Goal: Find specific page/section: Find specific page/section

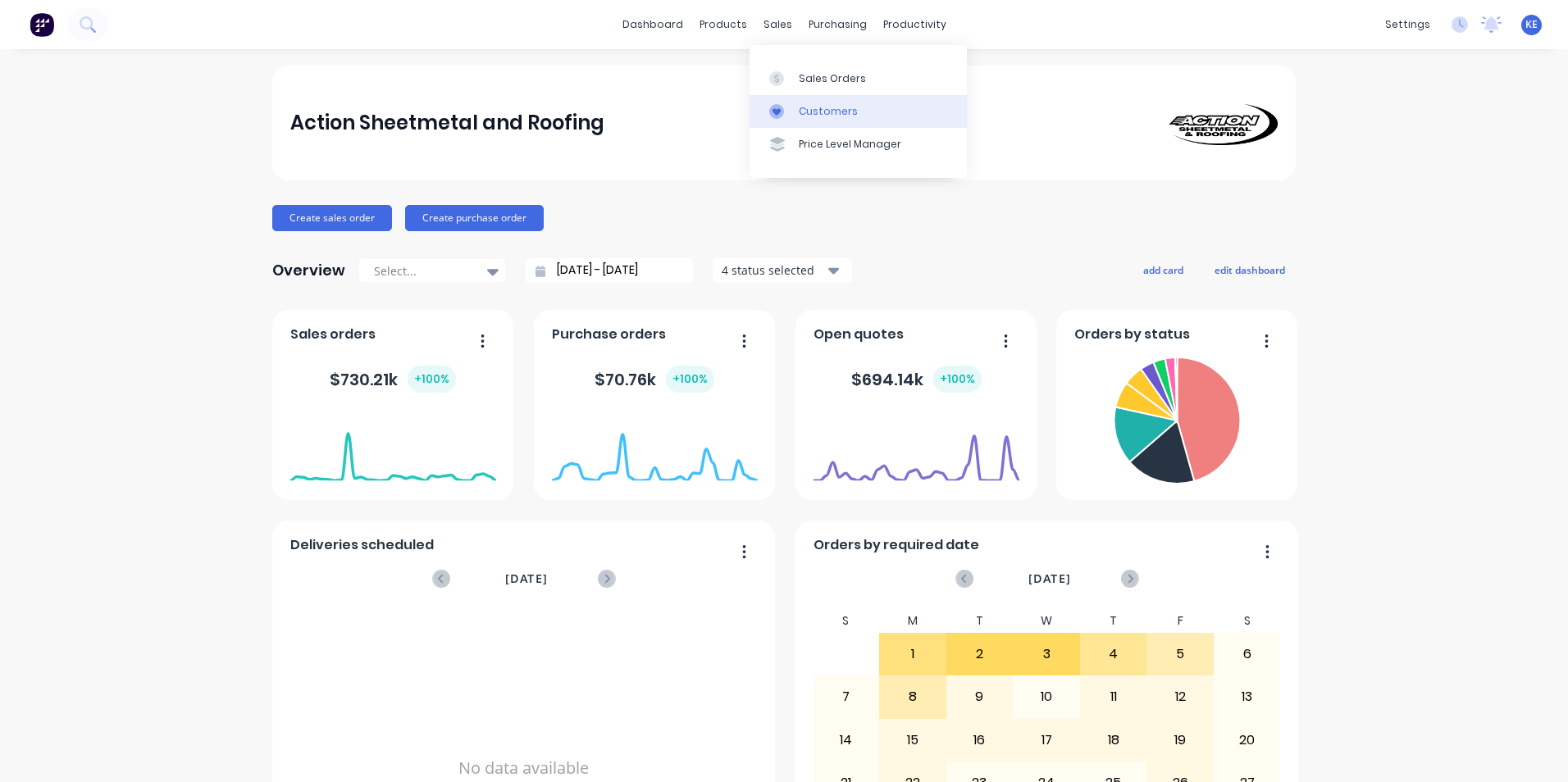
click at [808, 121] on link "Customers" at bounding box center [857, 112] width 217 height 33
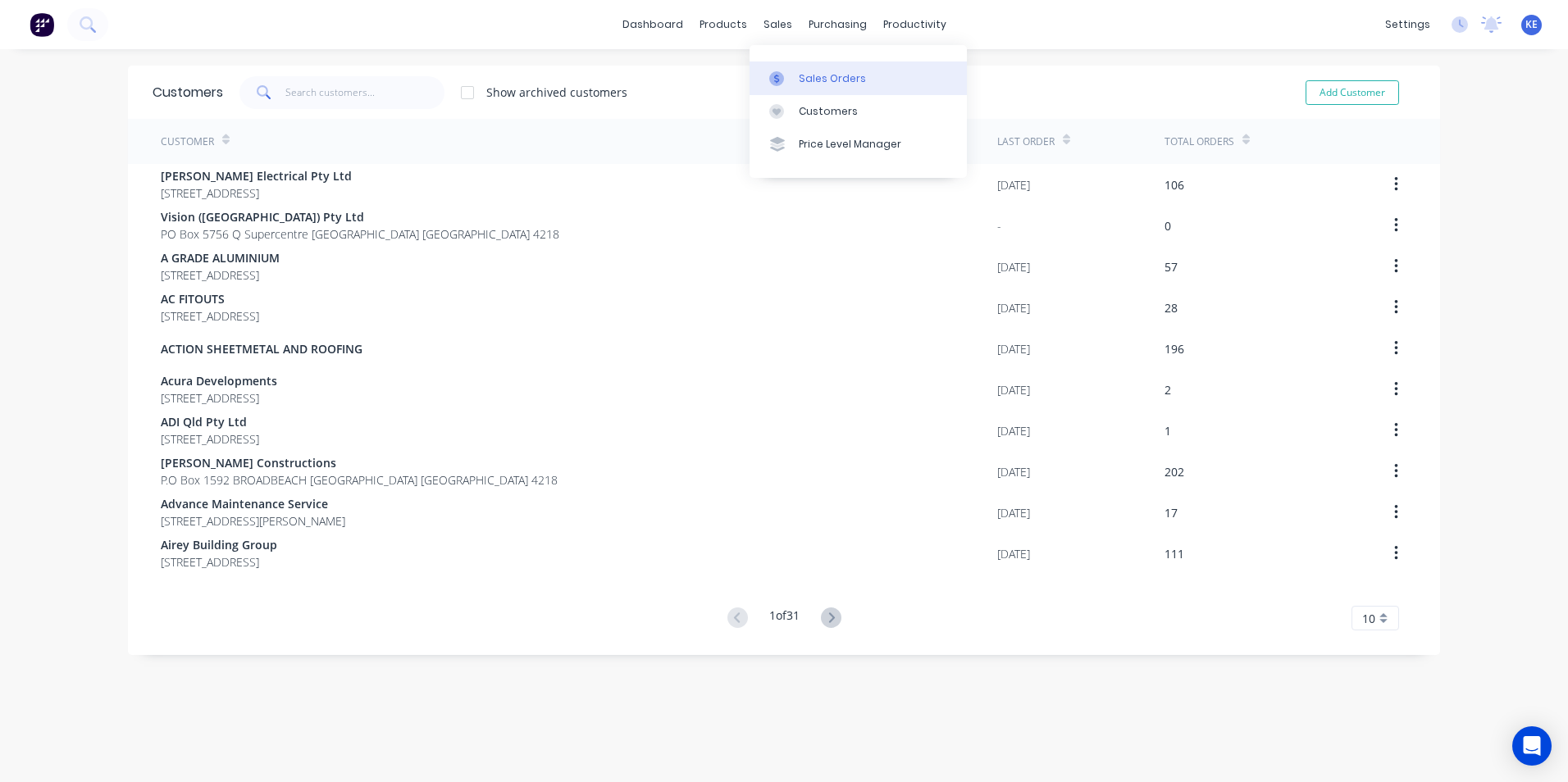
click at [813, 79] on div "Sales Orders" at bounding box center [832, 78] width 68 height 14
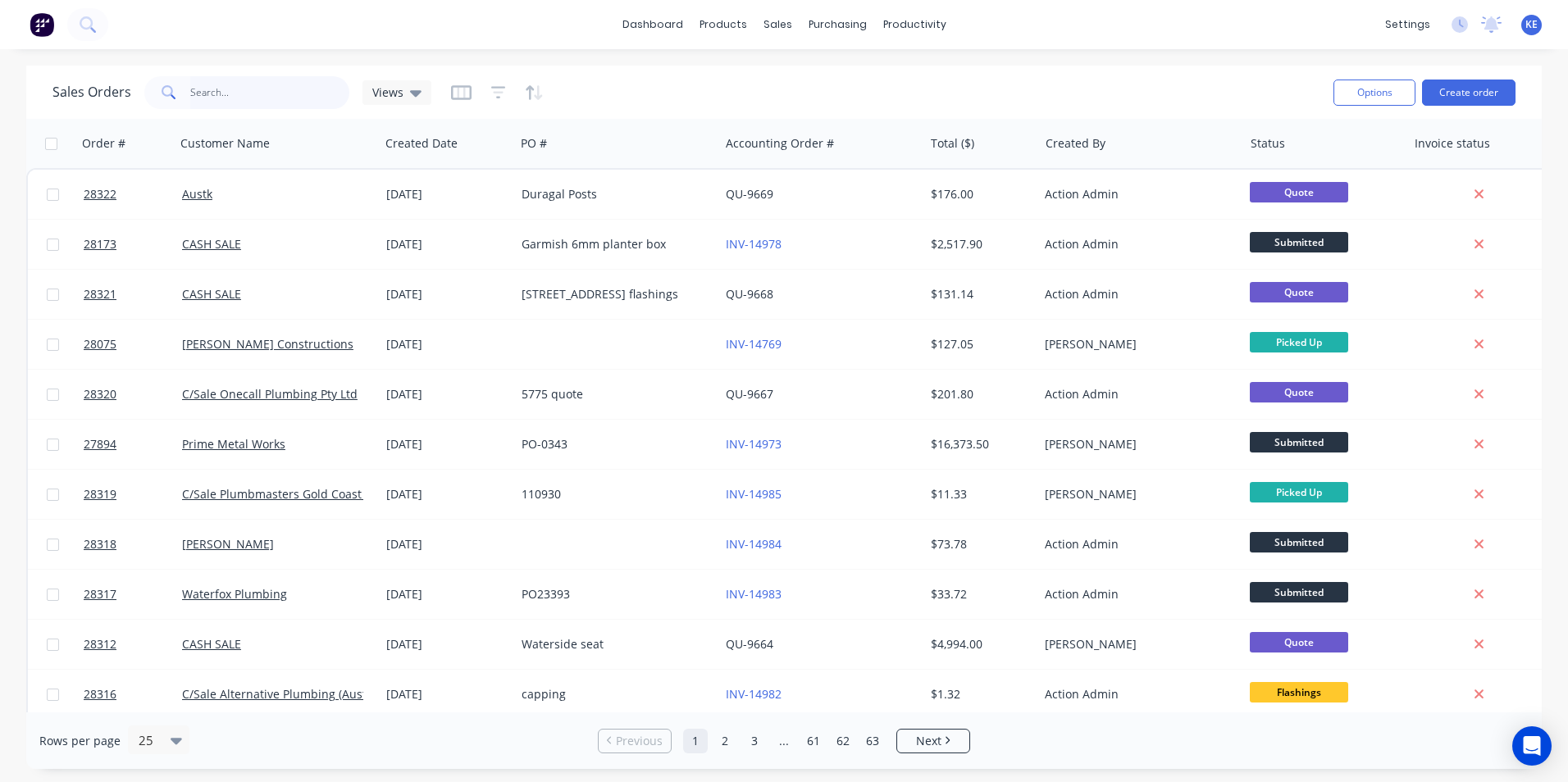
click at [212, 85] on input "text" at bounding box center [270, 93] width 160 height 33
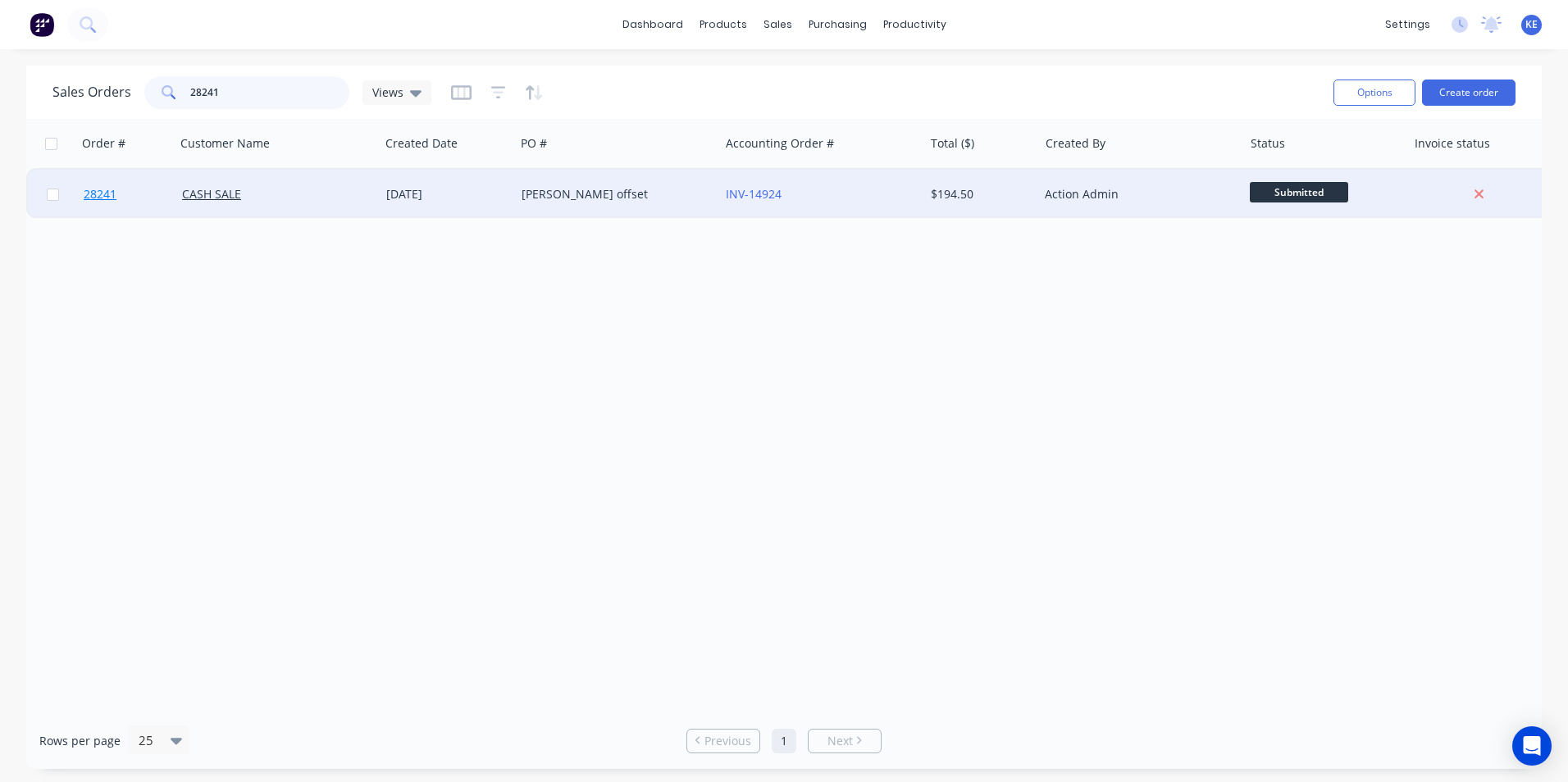
type input "28241"
click at [156, 192] on link "28241" at bounding box center [133, 194] width 98 height 49
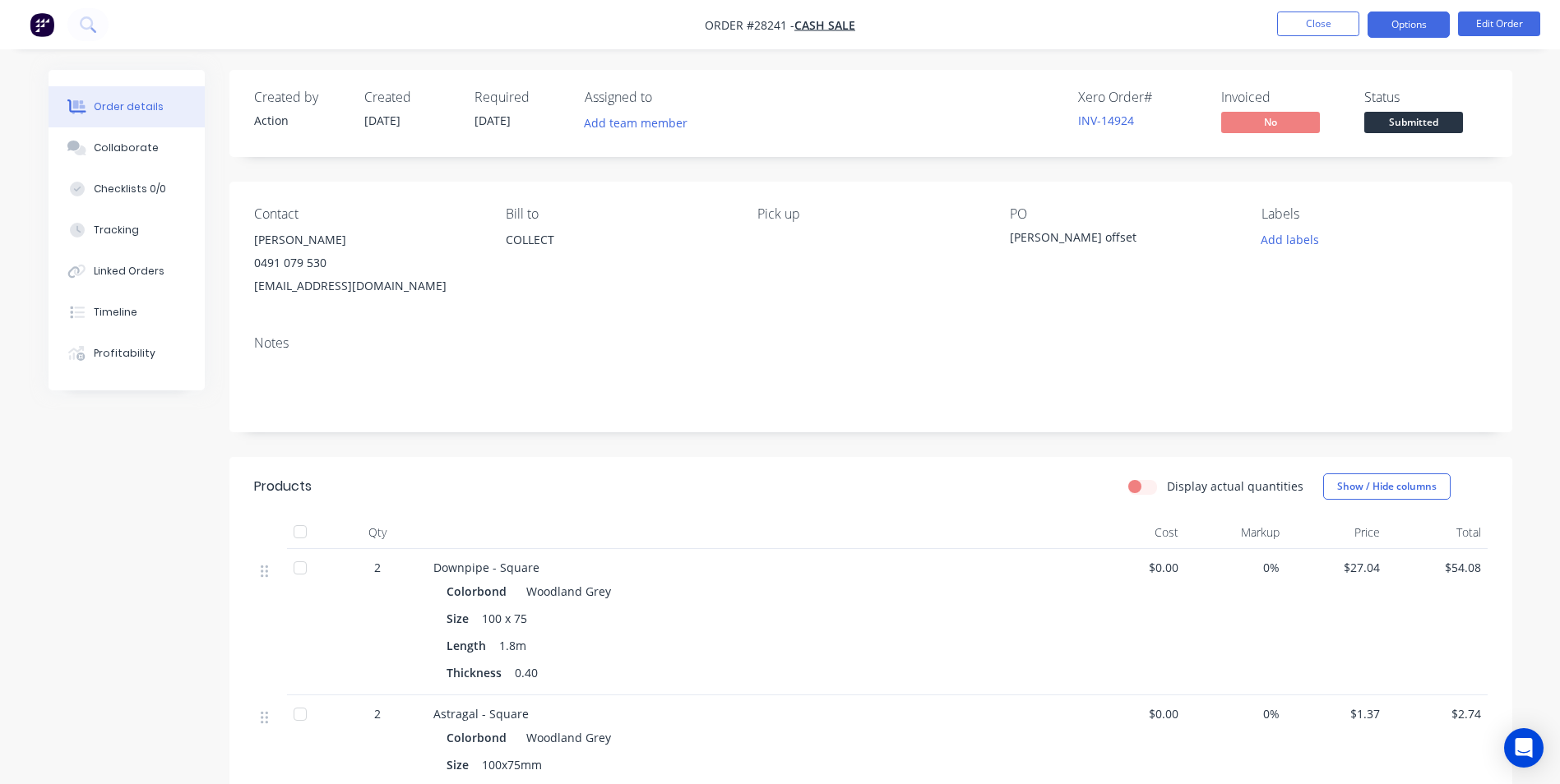
click at [1417, 25] on button "Options" at bounding box center [1408, 24] width 82 height 26
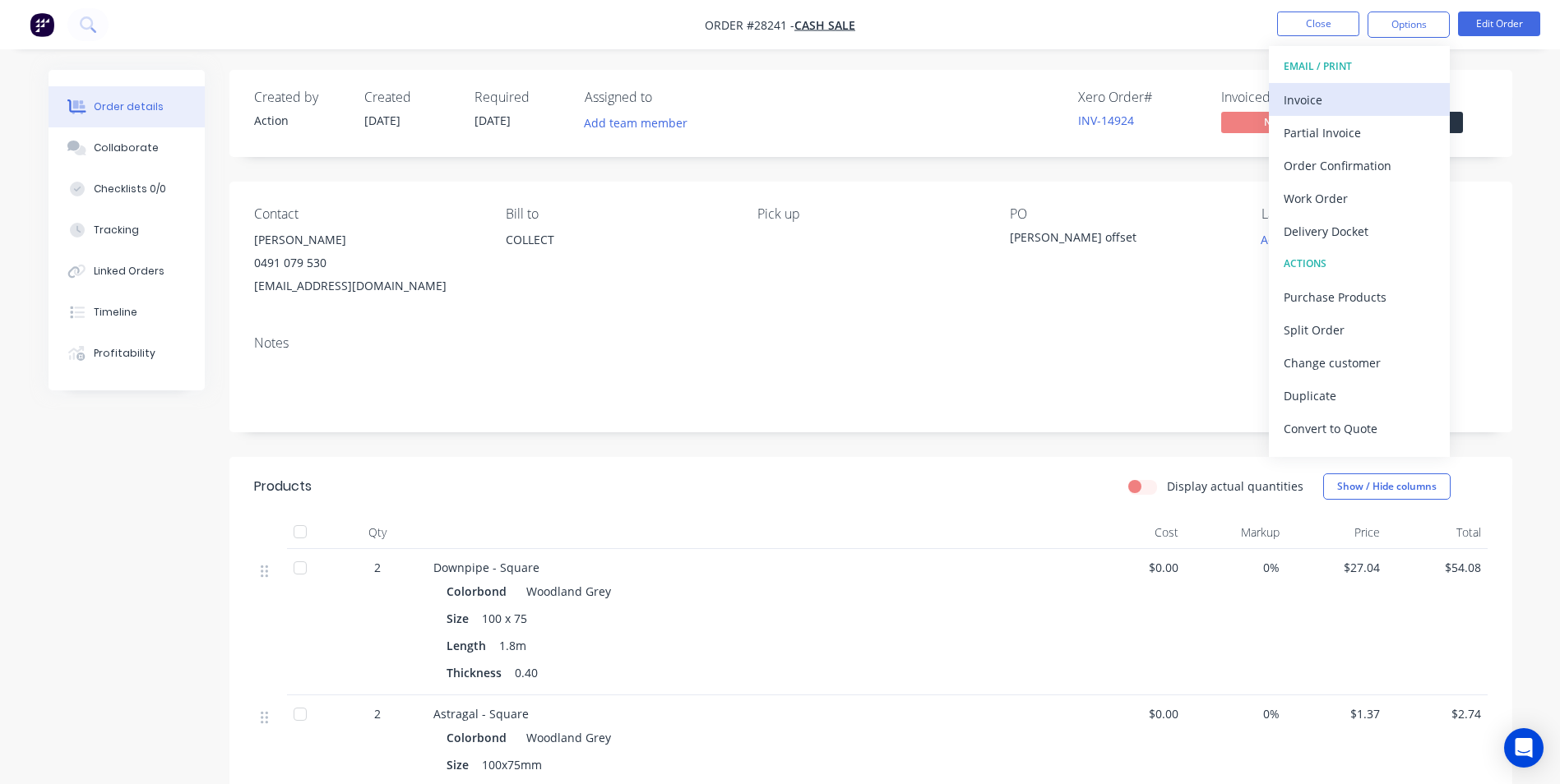
click at [1342, 93] on div "Invoice" at bounding box center [1359, 100] width 151 height 24
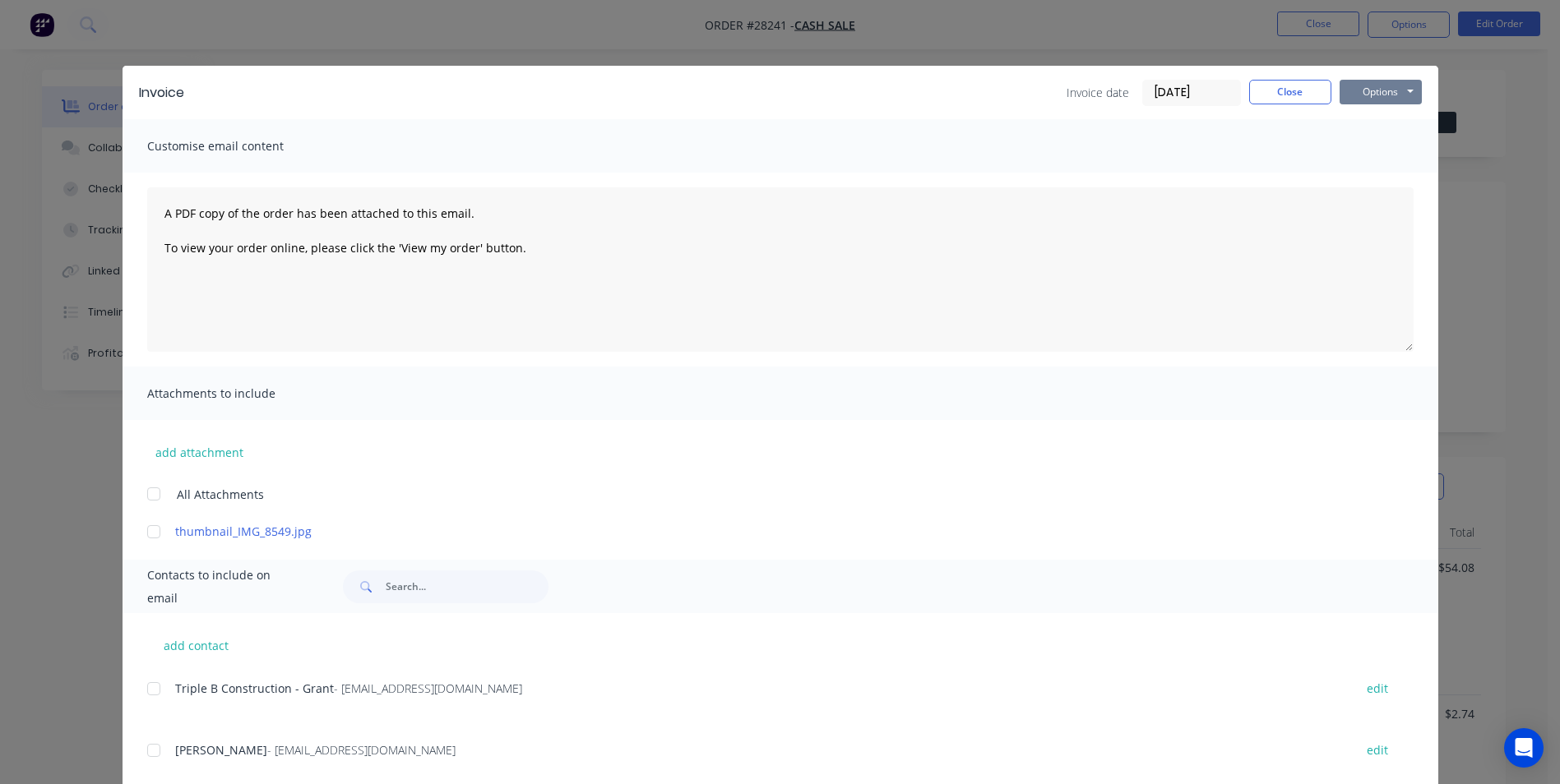
click at [1370, 91] on button "Options" at bounding box center [1380, 92] width 82 height 25
click at [1367, 145] on button "Print" at bounding box center [1392, 148] width 105 height 27
click at [1377, 94] on button "Options" at bounding box center [1380, 92] width 82 height 25
click at [1280, 91] on button "Close" at bounding box center [1290, 92] width 82 height 25
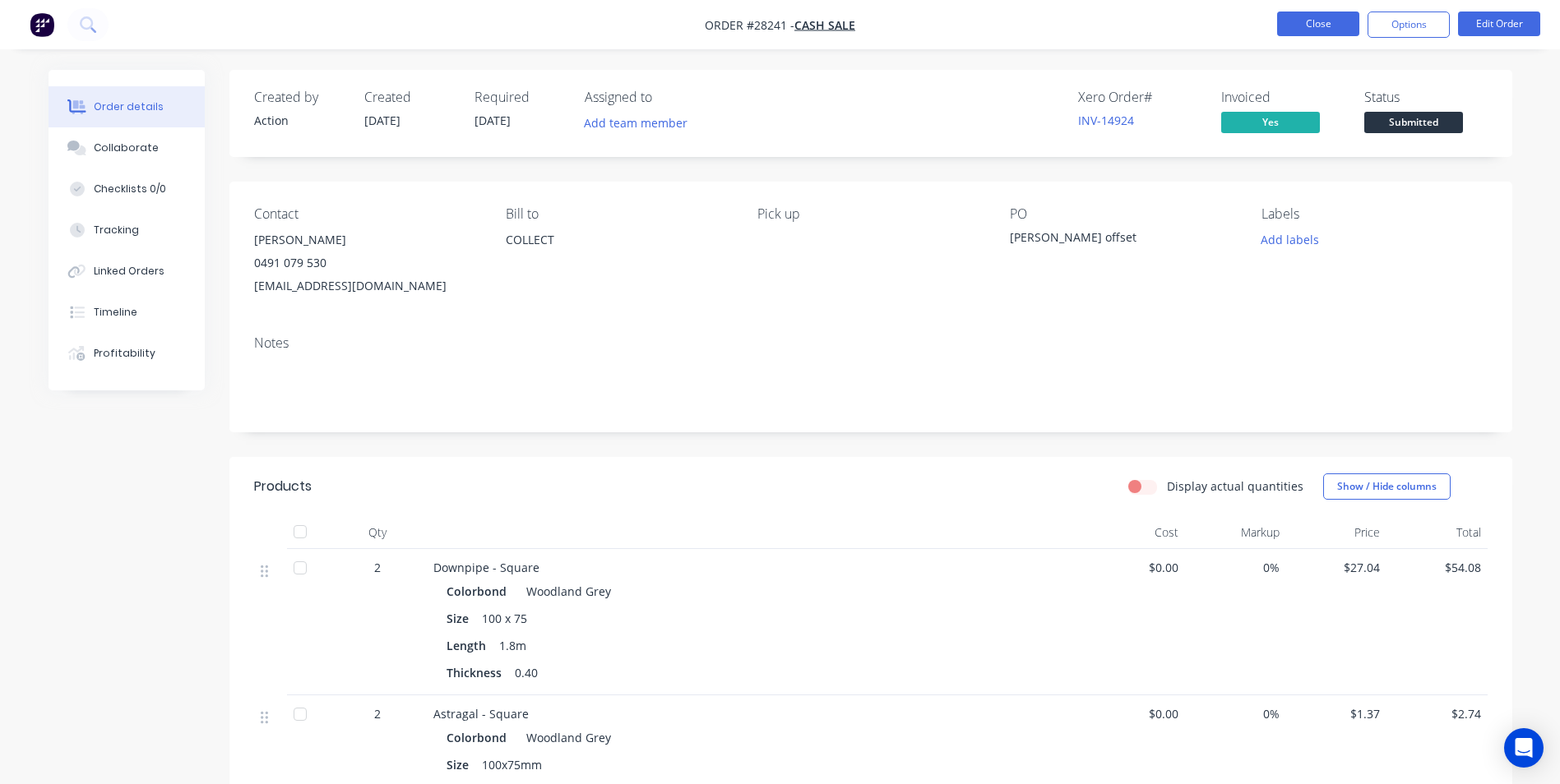
click at [1306, 20] on button "Close" at bounding box center [1318, 24] width 82 height 25
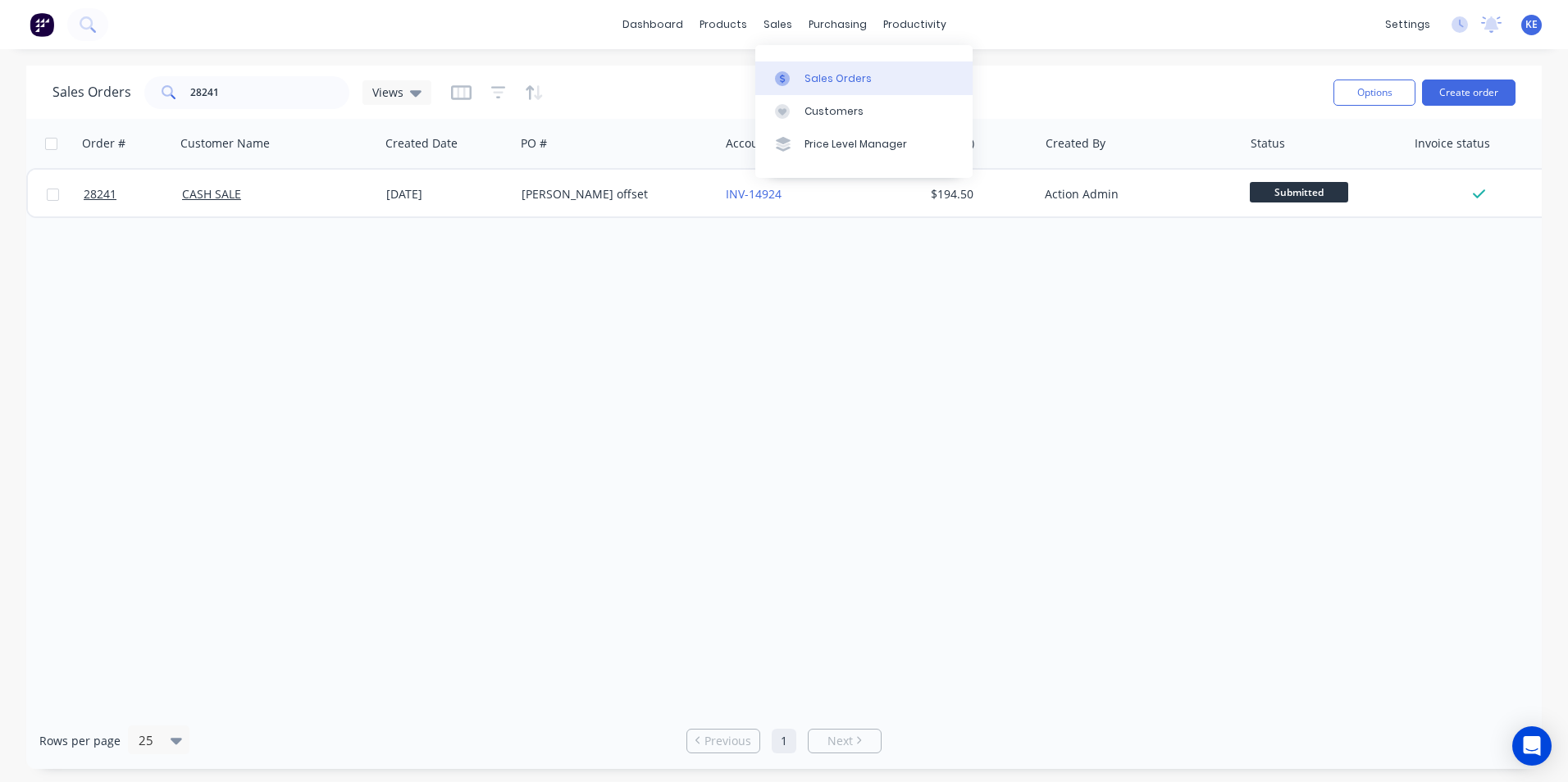
click at [828, 77] on div "Sales Orders" at bounding box center [838, 78] width 68 height 14
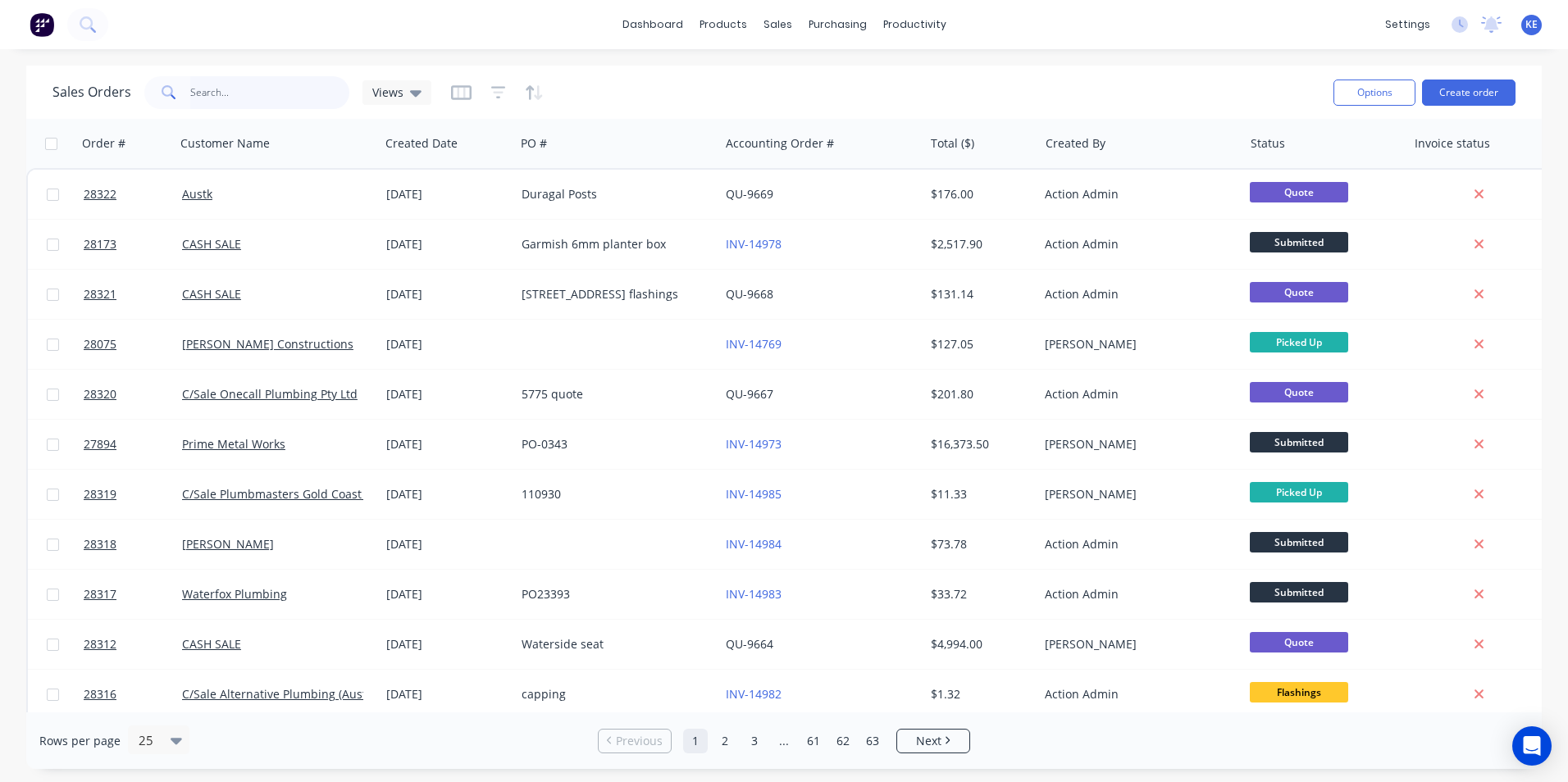
click at [200, 96] on input "text" at bounding box center [270, 93] width 160 height 33
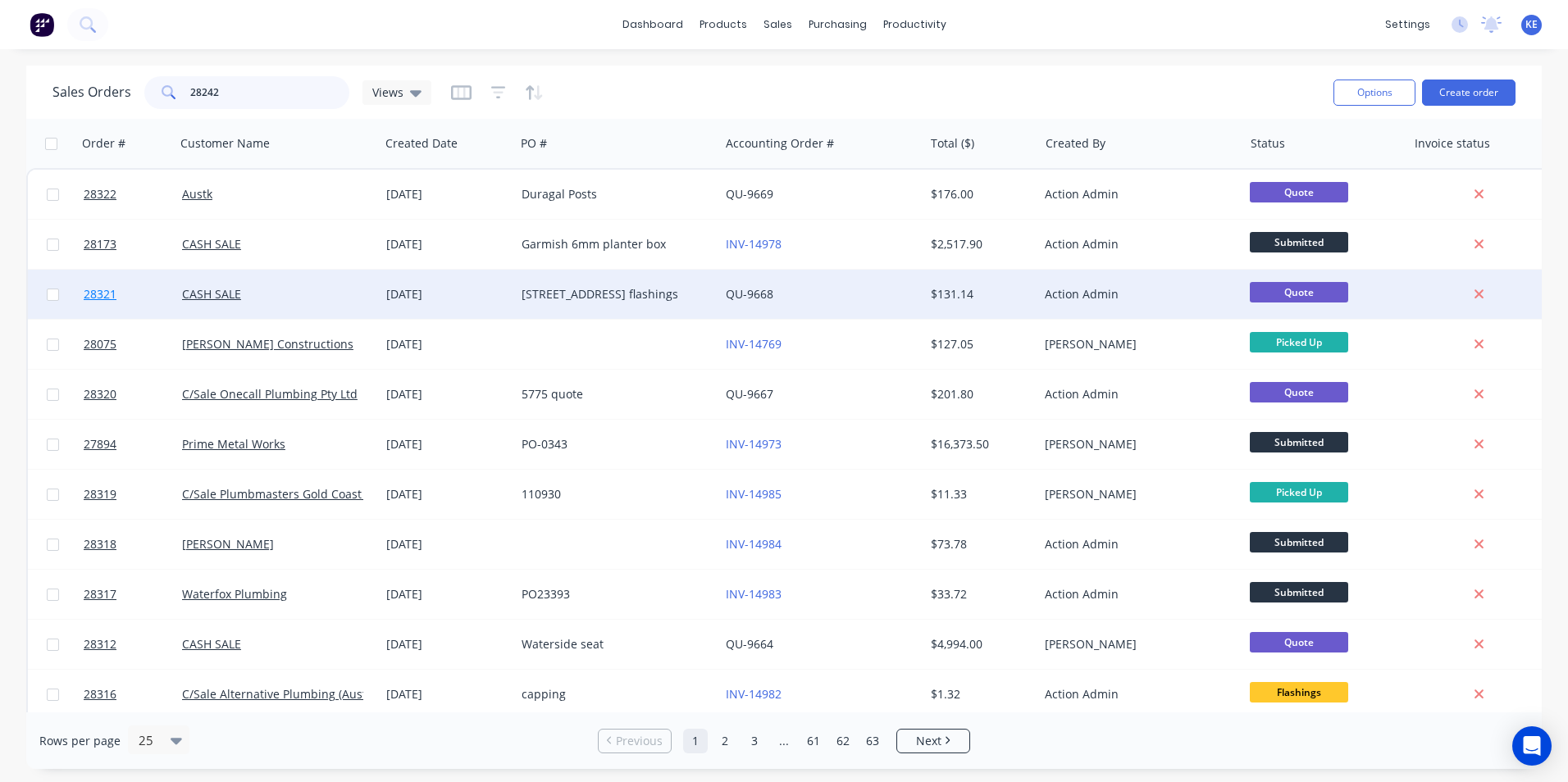
type input "28242"
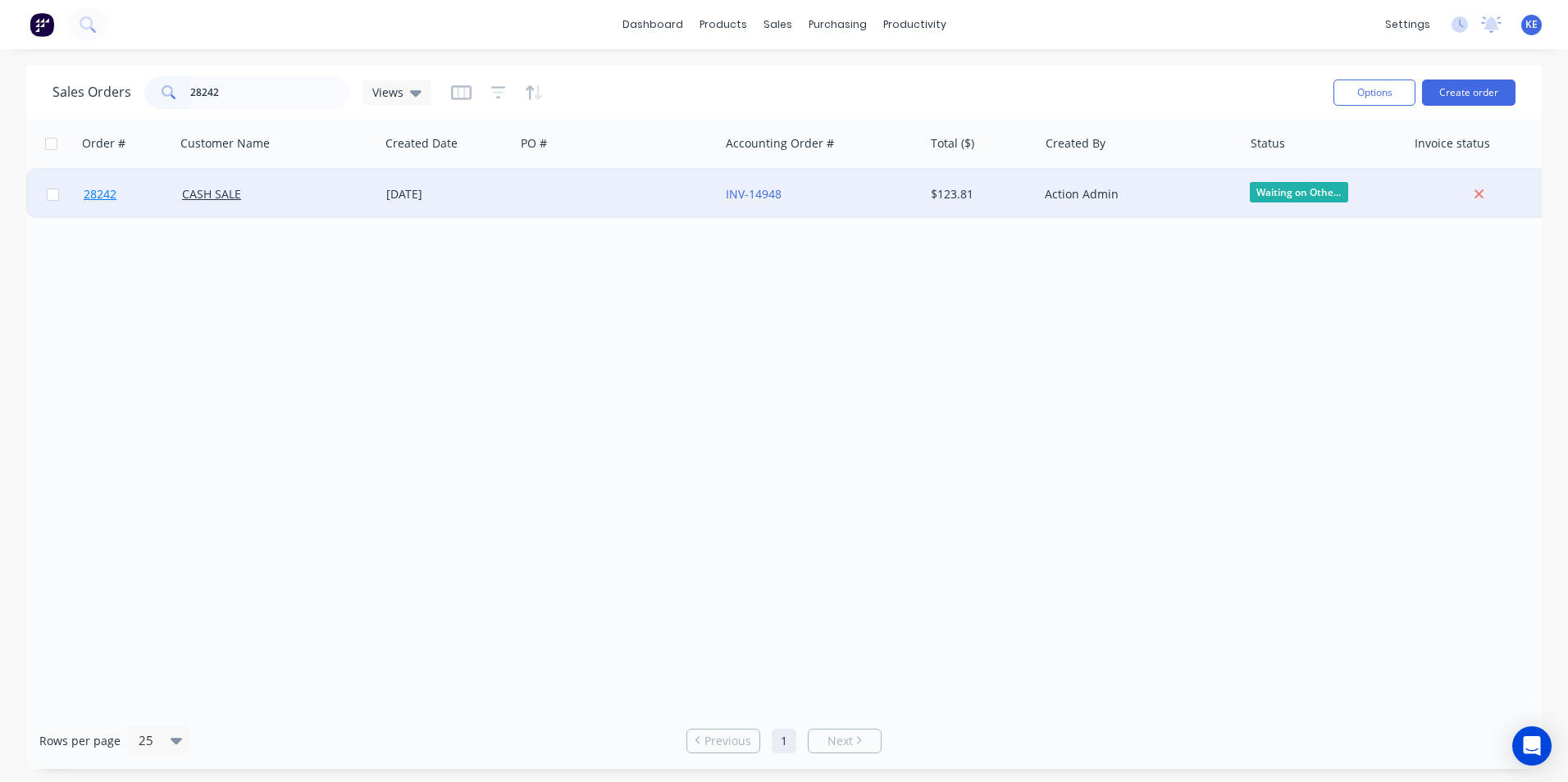
click at [131, 197] on link "28242" at bounding box center [133, 194] width 98 height 49
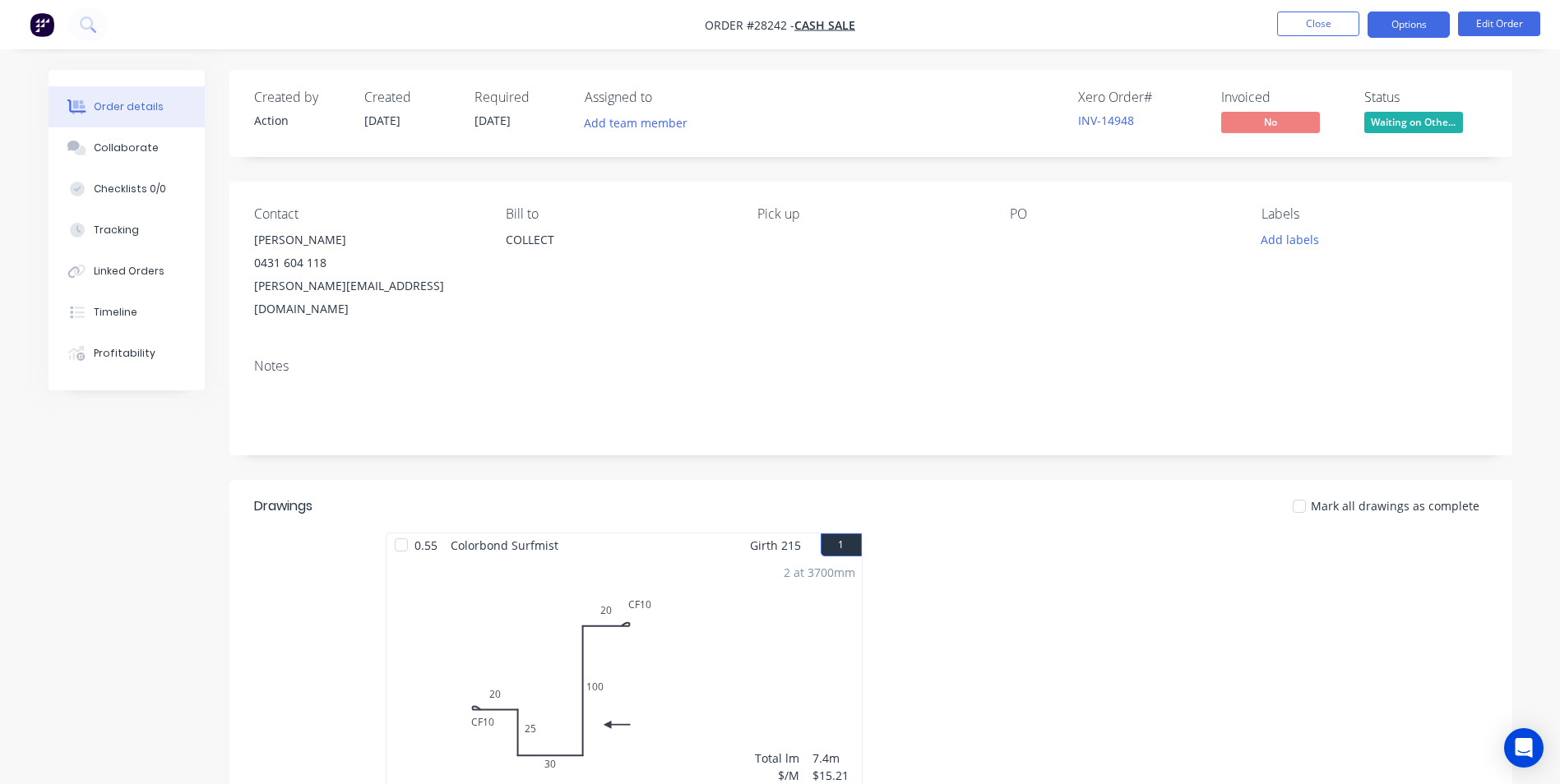
click at [1400, 21] on button "Options" at bounding box center [1408, 24] width 82 height 26
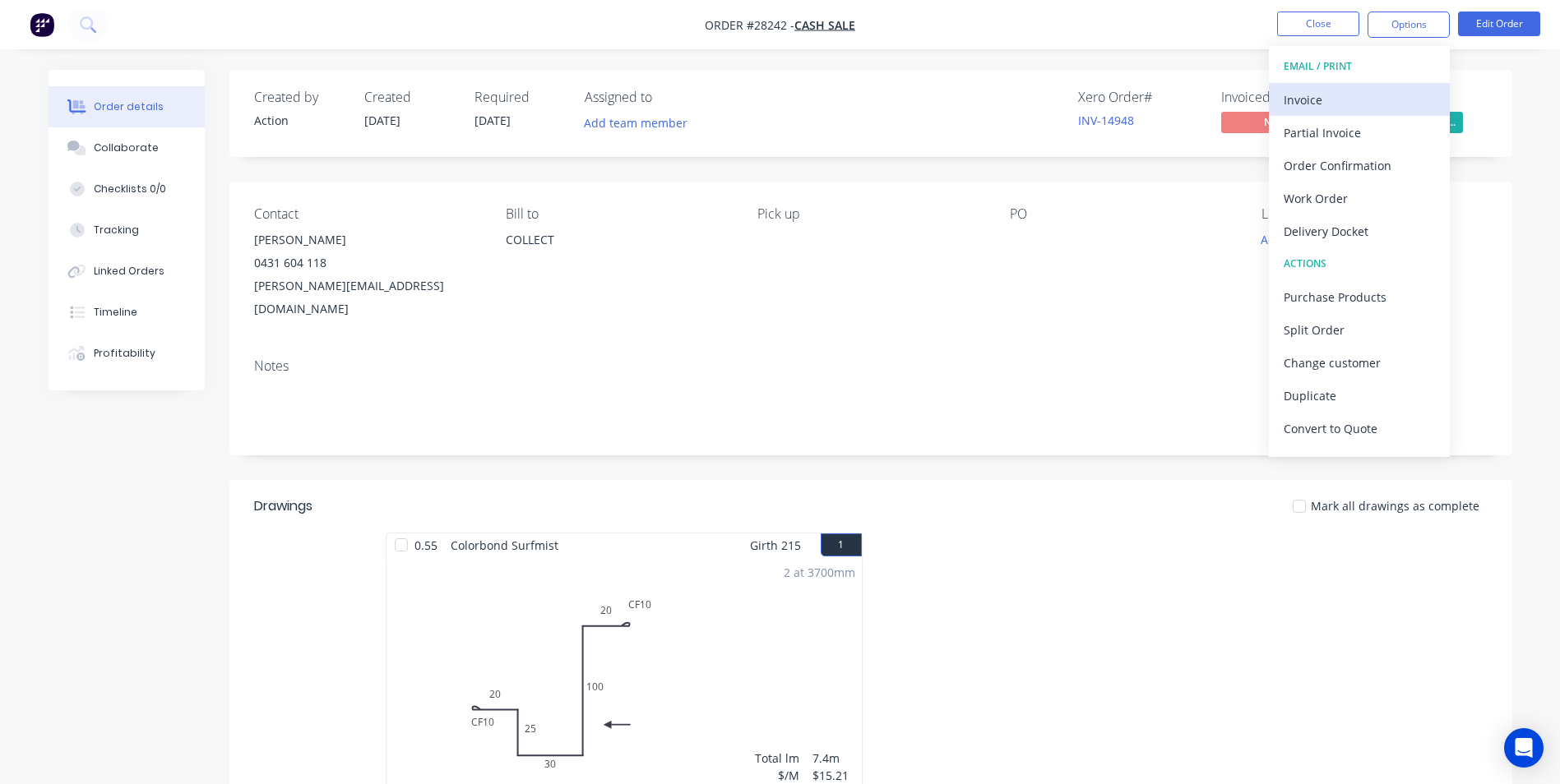
click at [1328, 92] on div "Invoice" at bounding box center [1359, 100] width 151 height 24
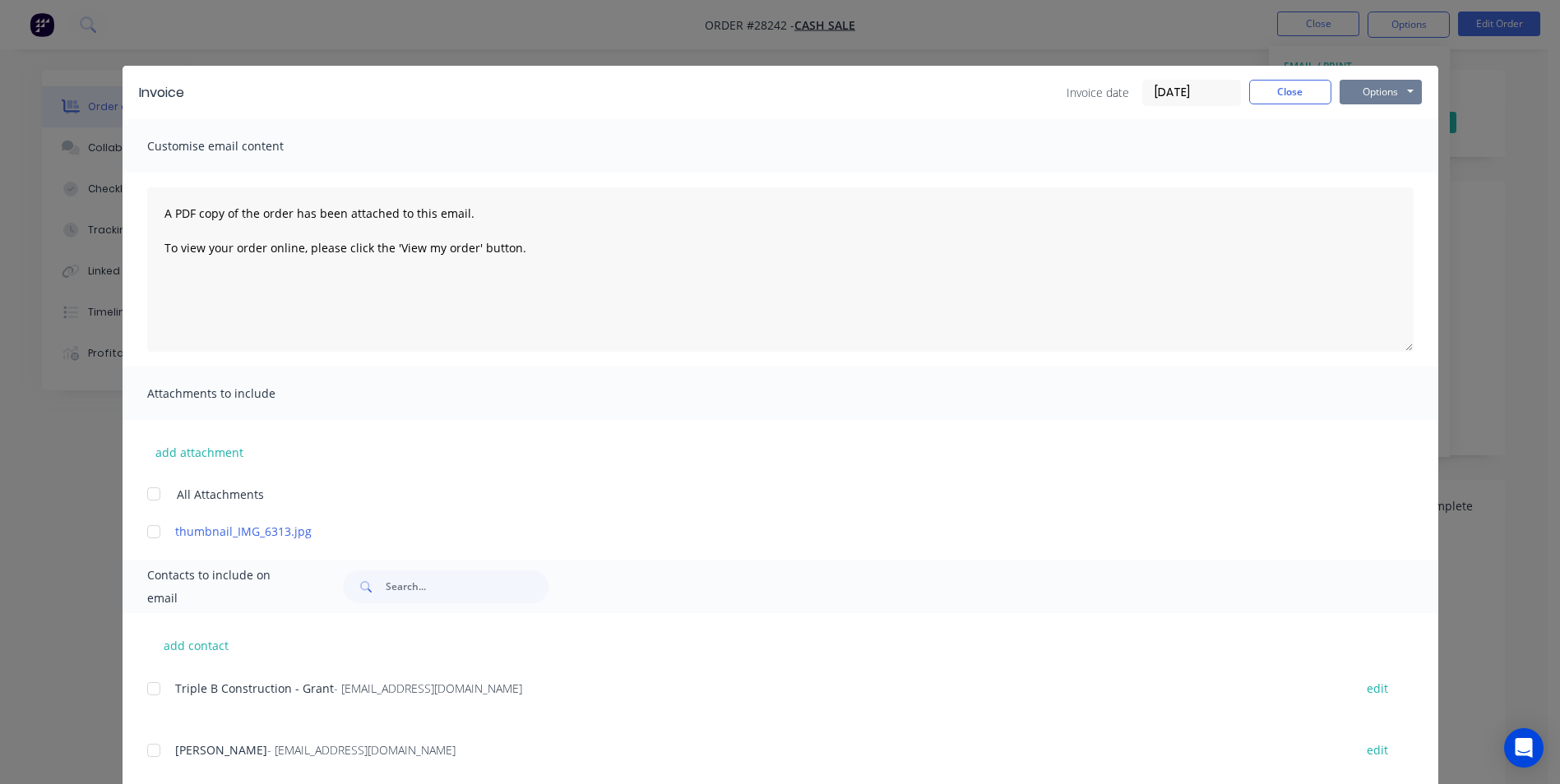
click at [1367, 85] on button "Options" at bounding box center [1380, 92] width 82 height 25
click at [1373, 144] on button "Print" at bounding box center [1392, 148] width 105 height 27
click at [1285, 97] on button "Close" at bounding box center [1290, 92] width 82 height 25
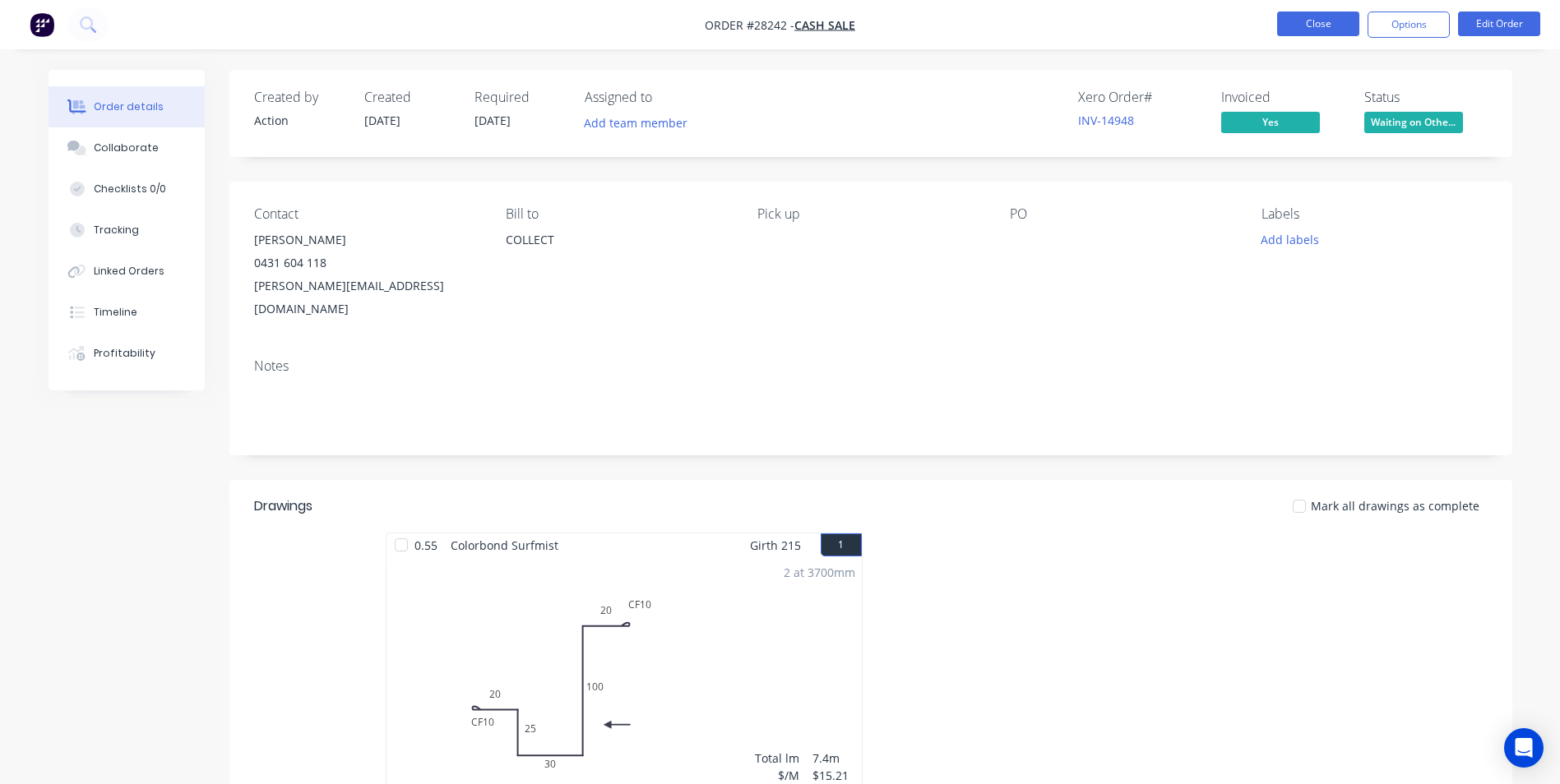
click at [1302, 30] on button "Close" at bounding box center [1318, 24] width 82 height 25
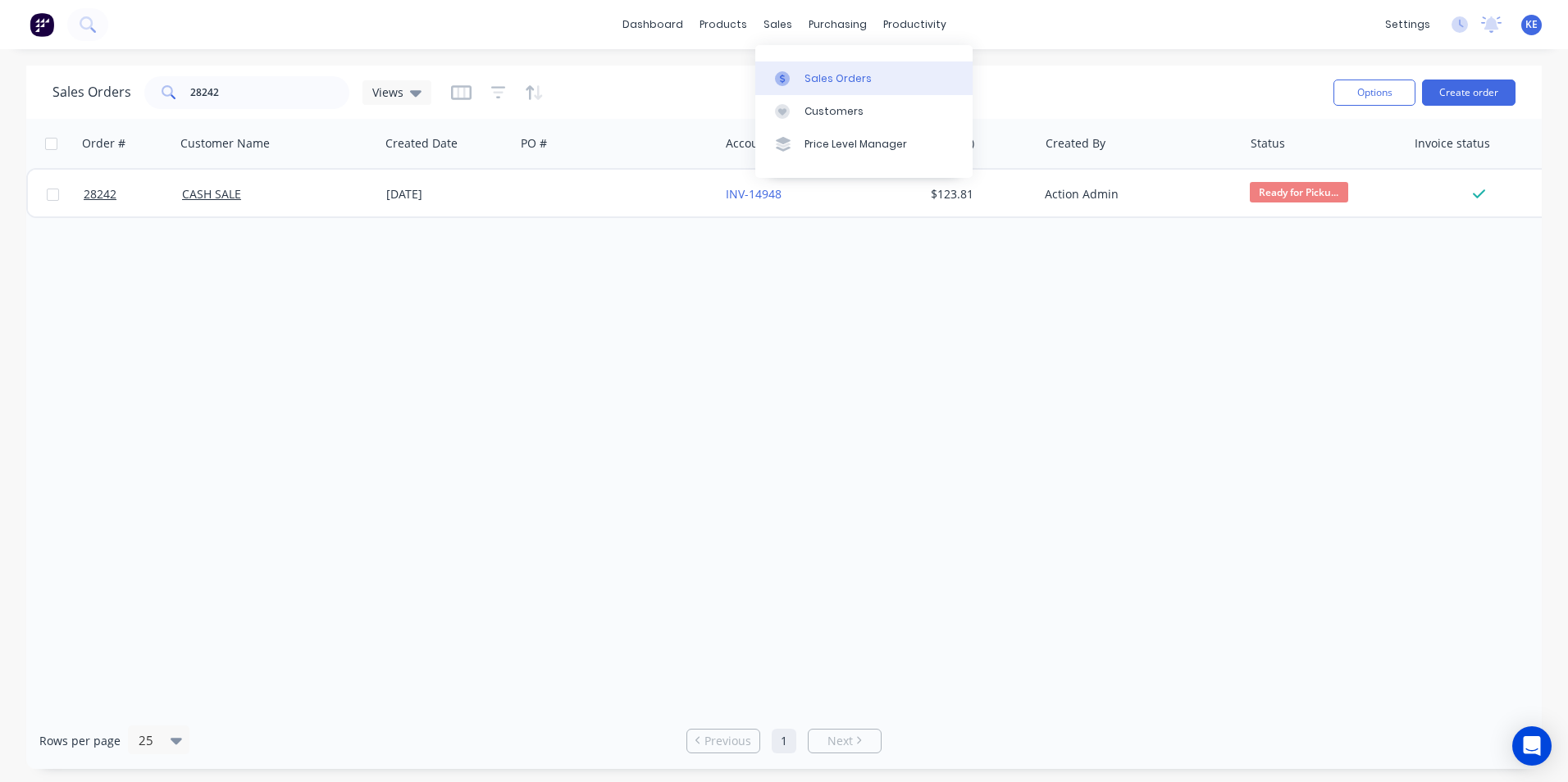
click at [829, 85] on div "Sales Orders" at bounding box center [838, 78] width 68 height 14
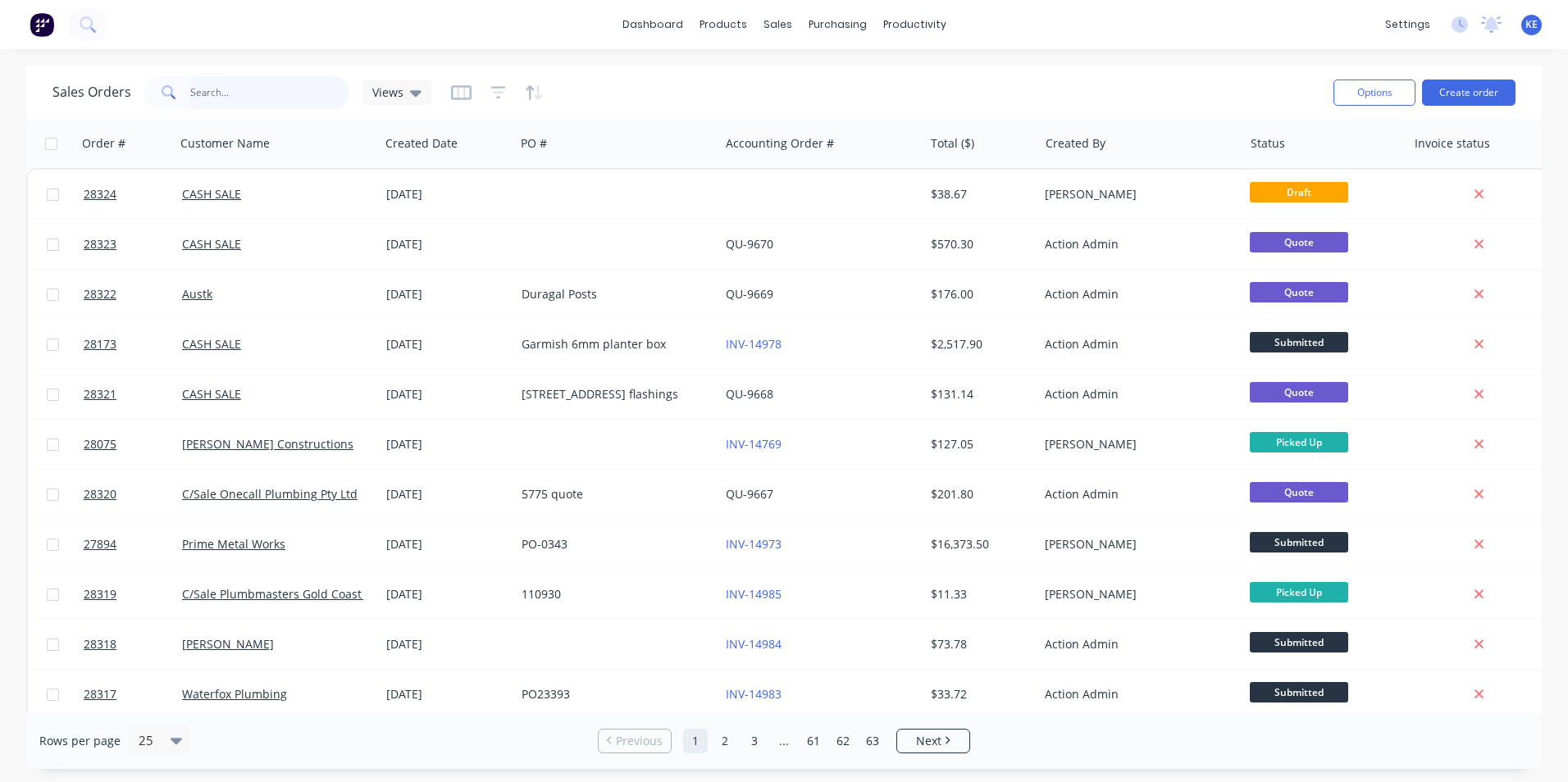
click at [215, 101] on input "text" at bounding box center [270, 93] width 160 height 33
type input "28222"
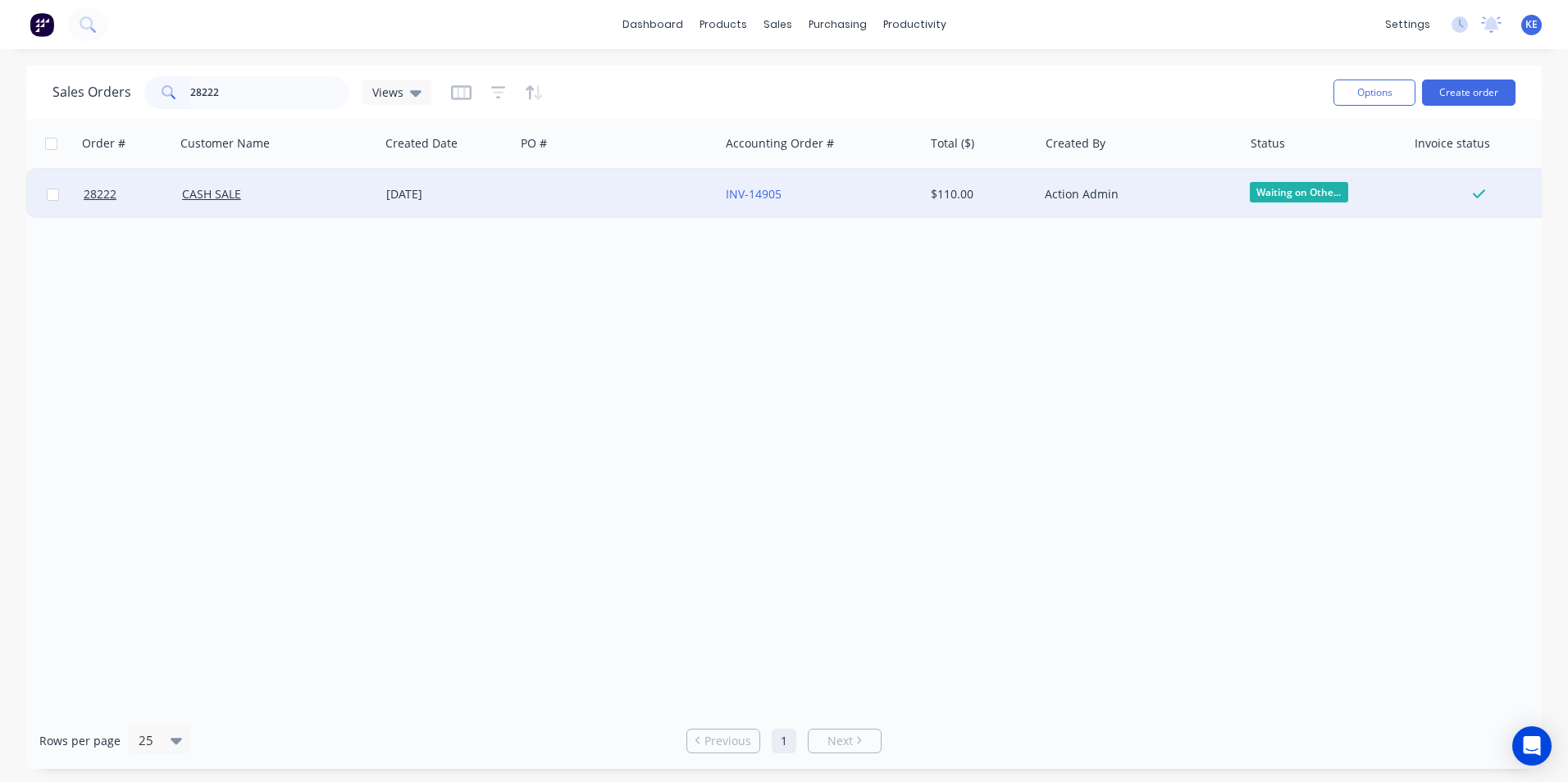
click at [284, 203] on div "CASH SALE" at bounding box center [278, 194] width 204 height 49
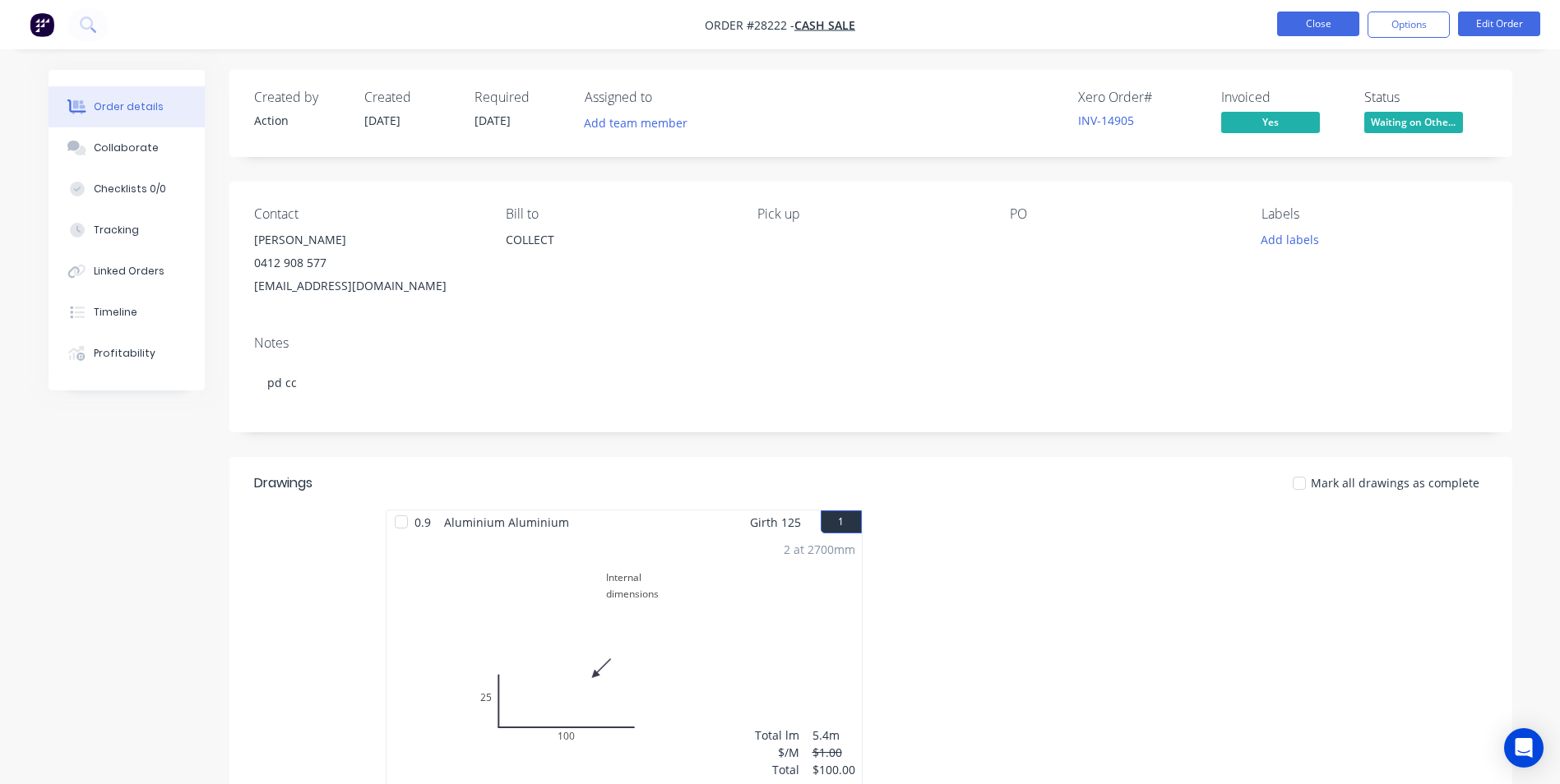
click at [1300, 28] on button "Close" at bounding box center [1318, 24] width 82 height 25
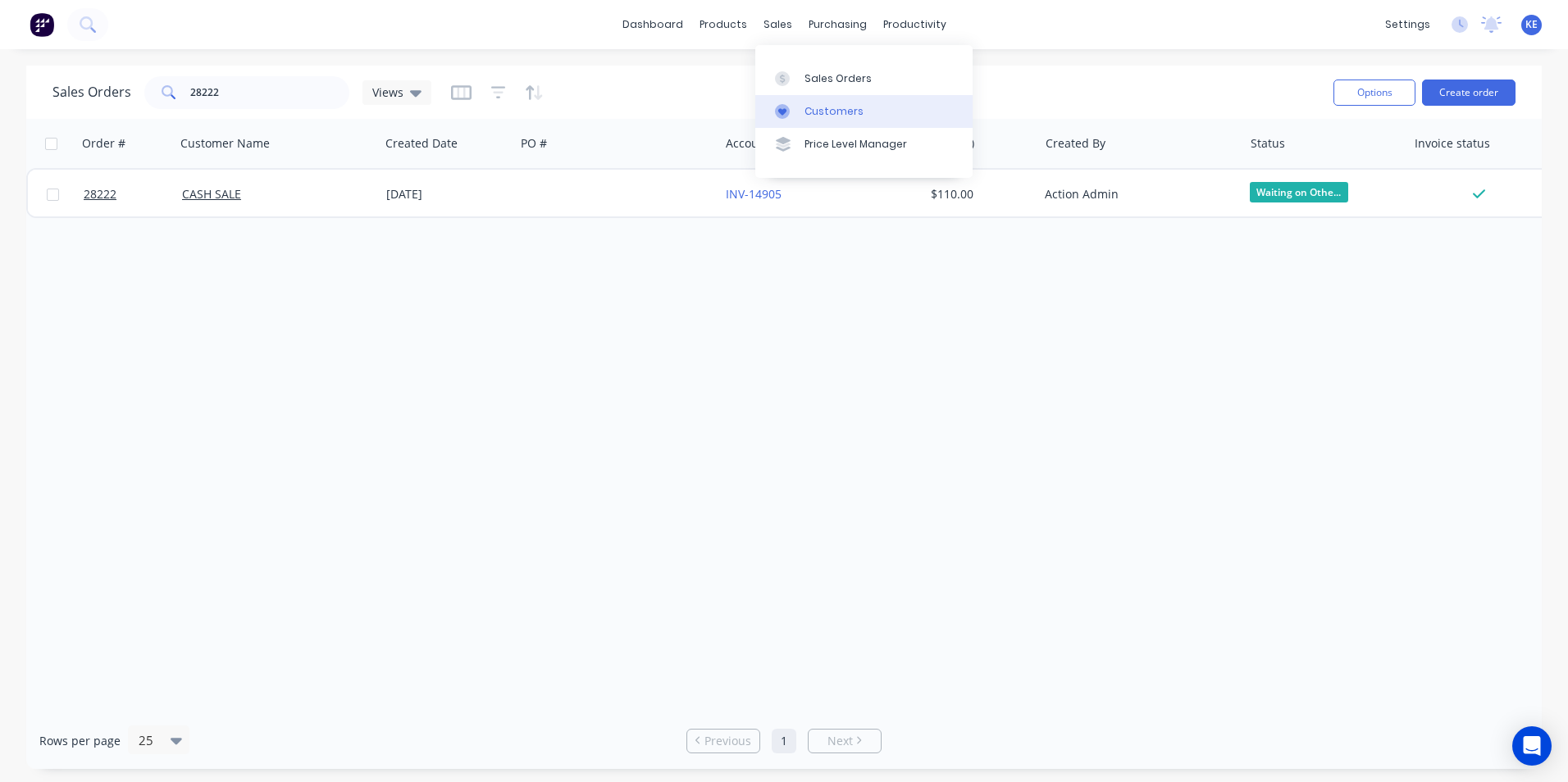
click at [830, 112] on div "Customers" at bounding box center [833, 111] width 59 height 14
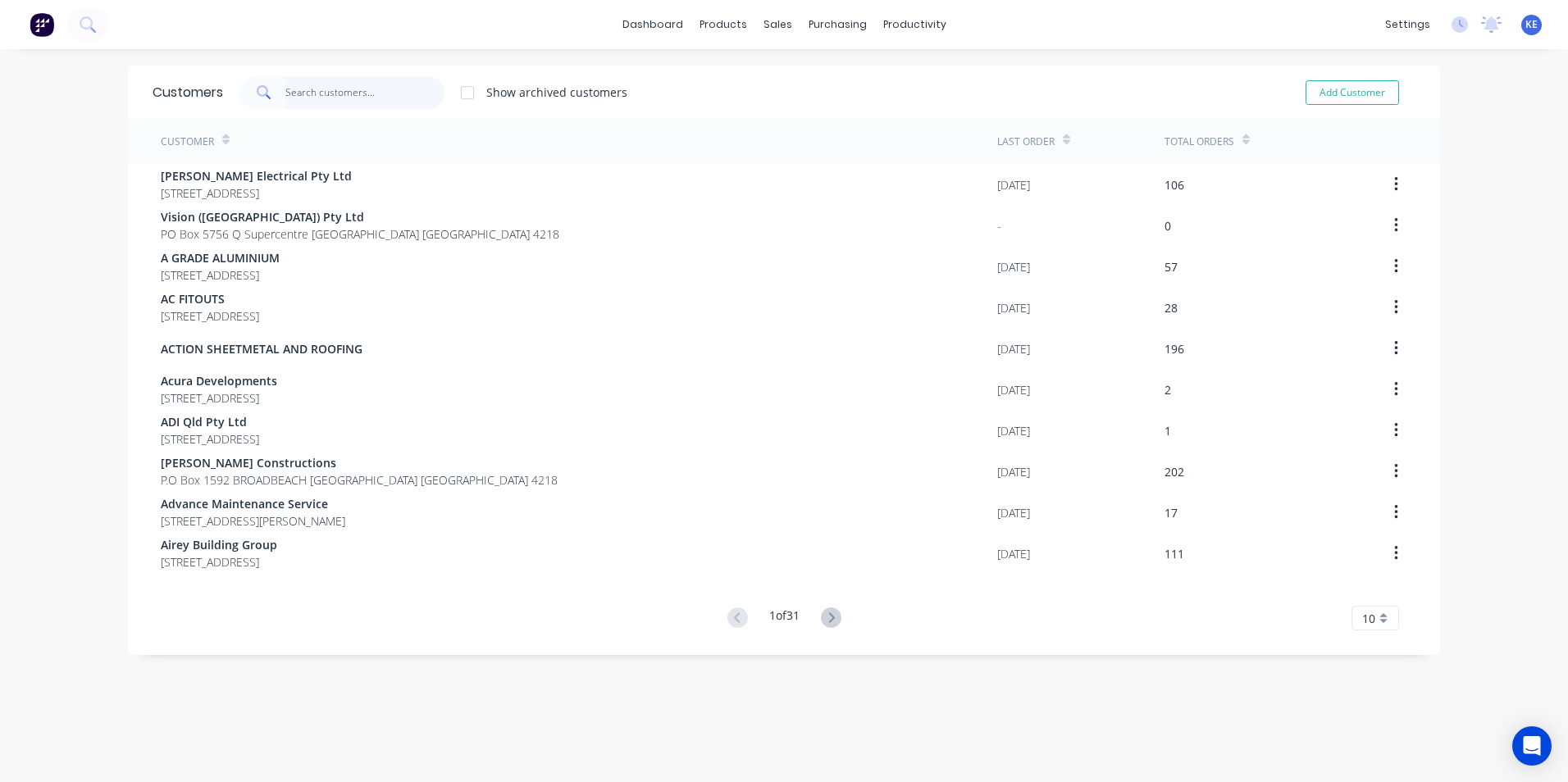
click at [348, 100] on input "text" at bounding box center [365, 93] width 160 height 33
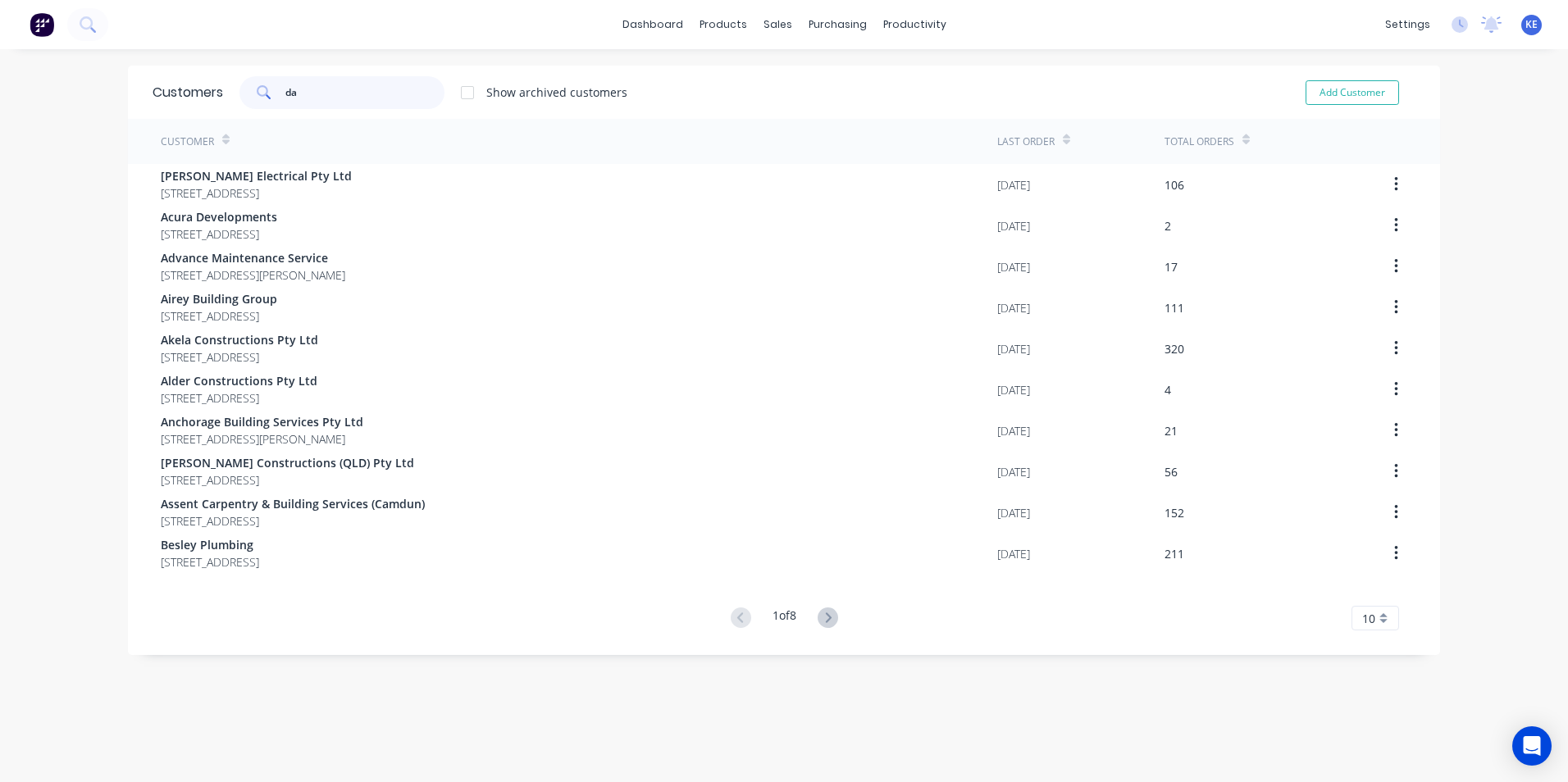
type input "d"
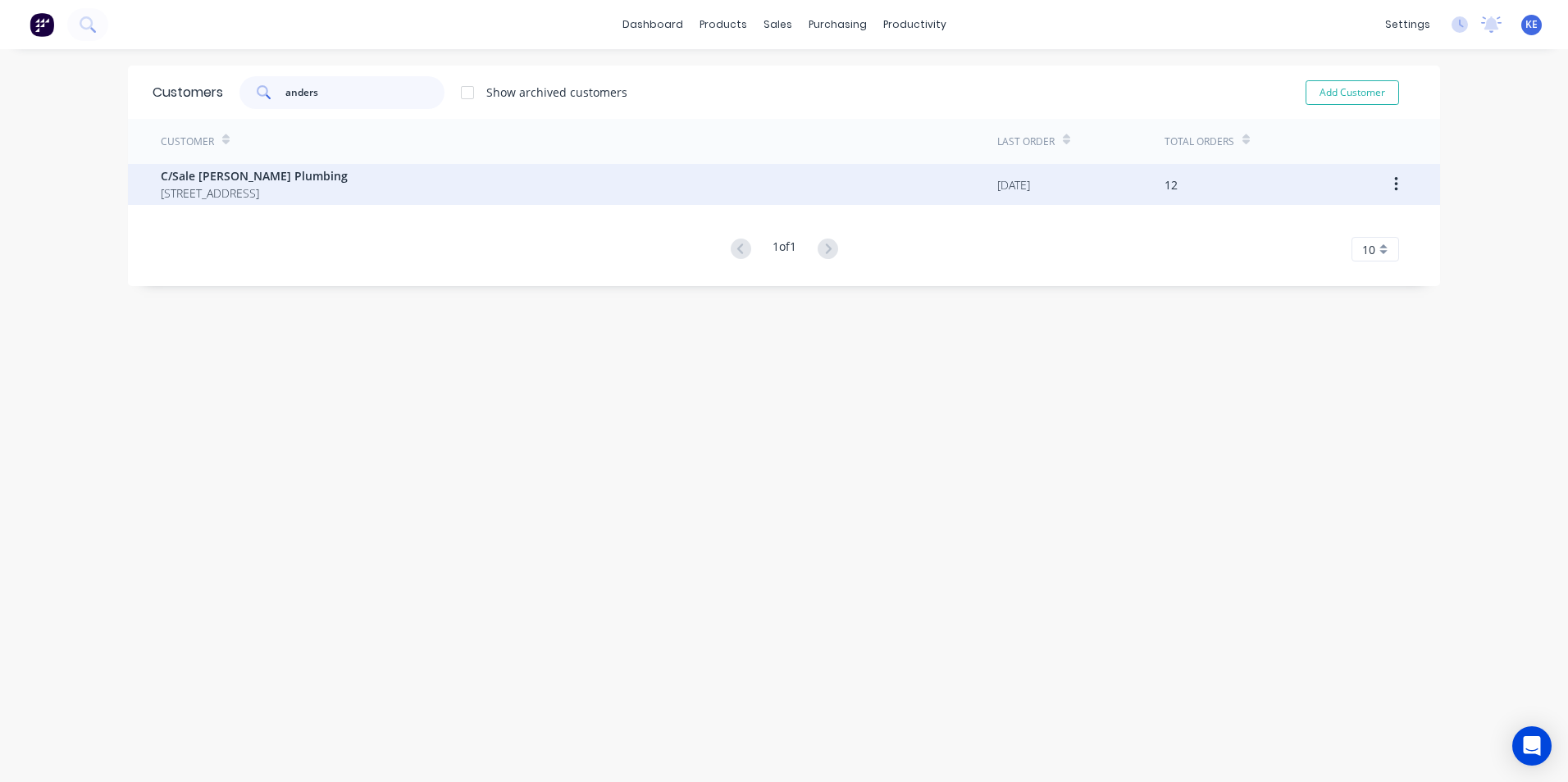
type input "anders"
click at [579, 189] on div "C/Sale [PERSON_NAME] Plumbing [STREET_ADDRESS]" at bounding box center [579, 184] width 836 height 41
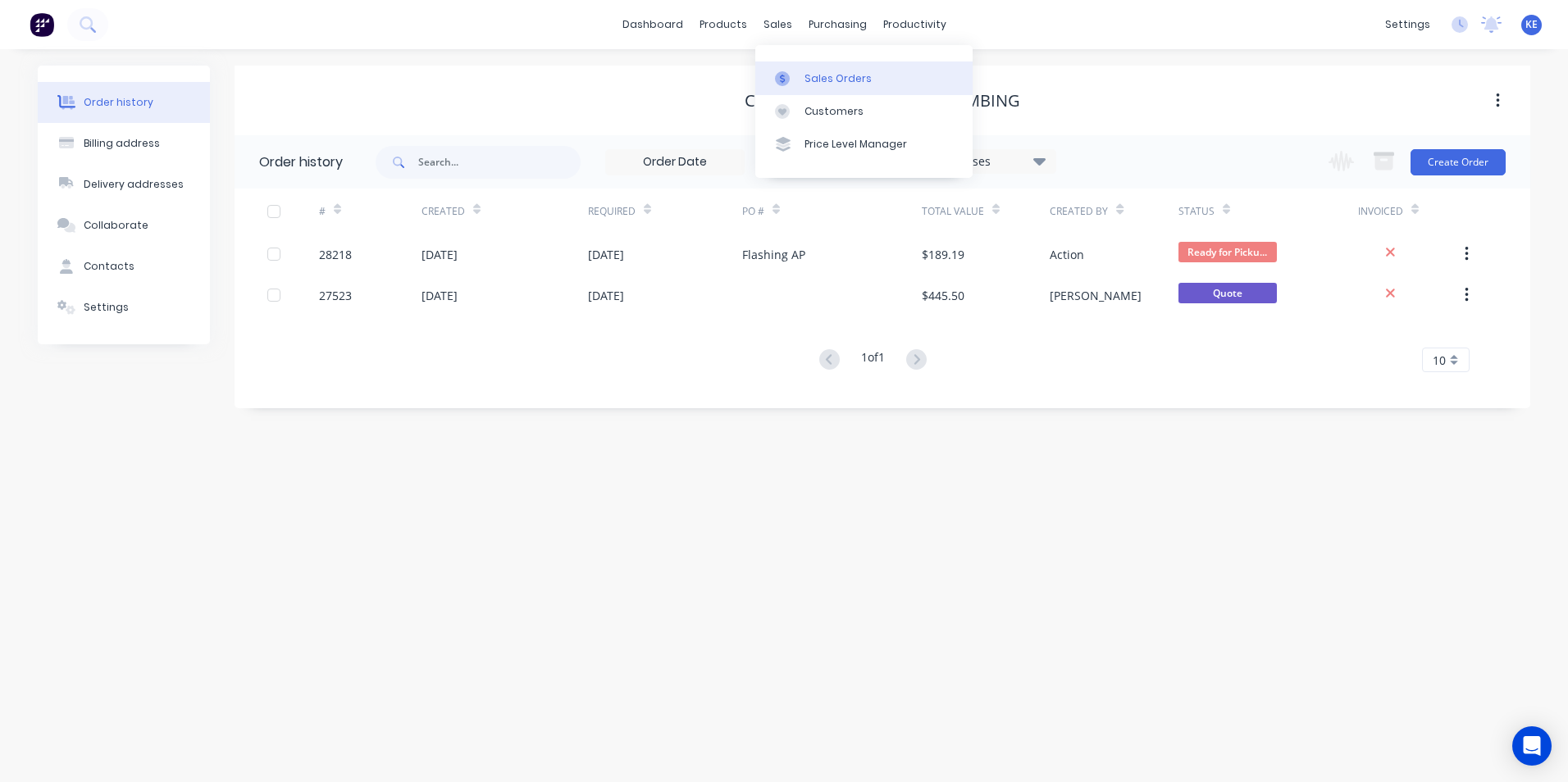
click at [827, 74] on div "Sales Orders" at bounding box center [838, 78] width 68 height 14
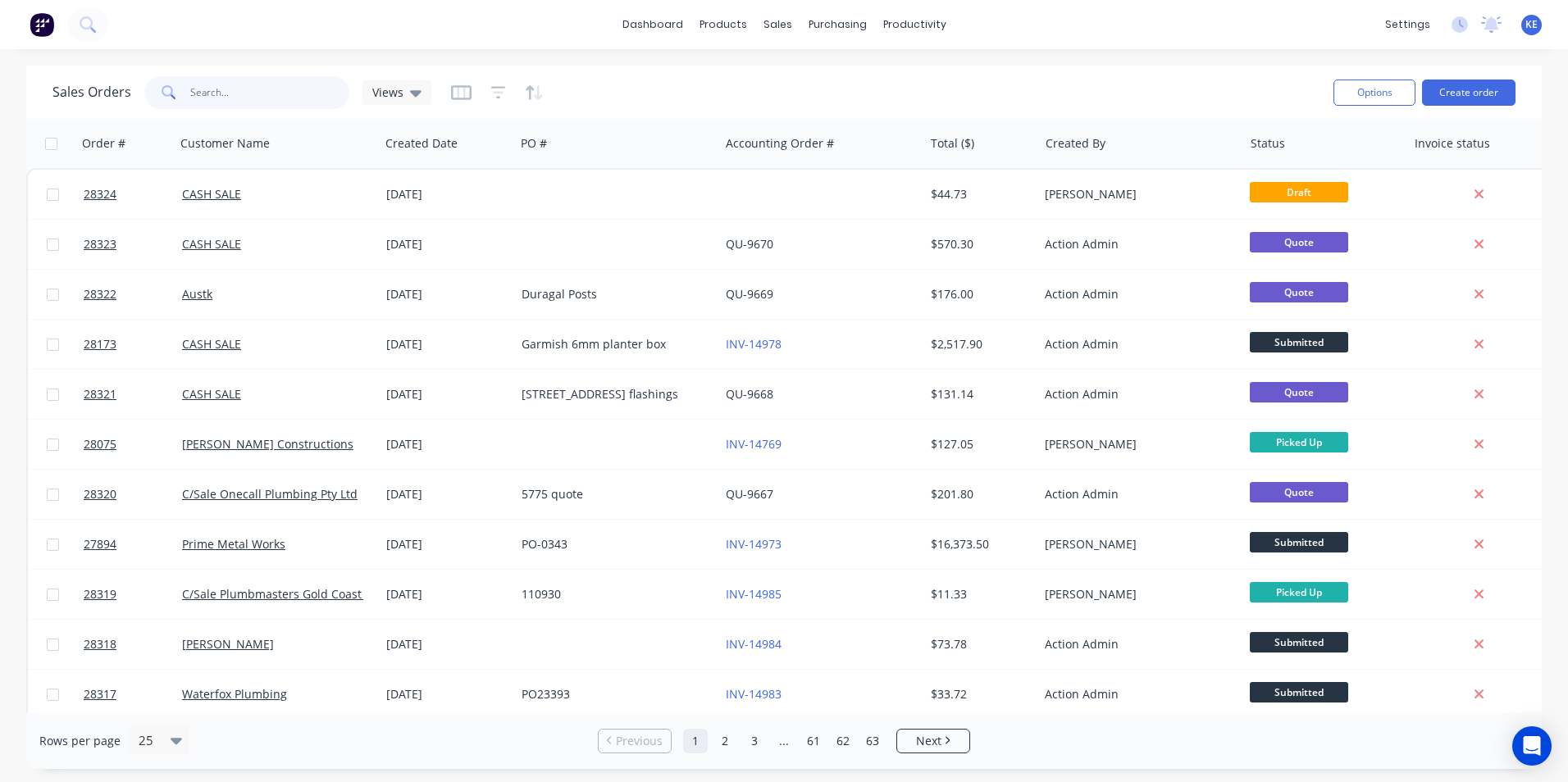
click at [224, 93] on input "text" at bounding box center [270, 93] width 160 height 33
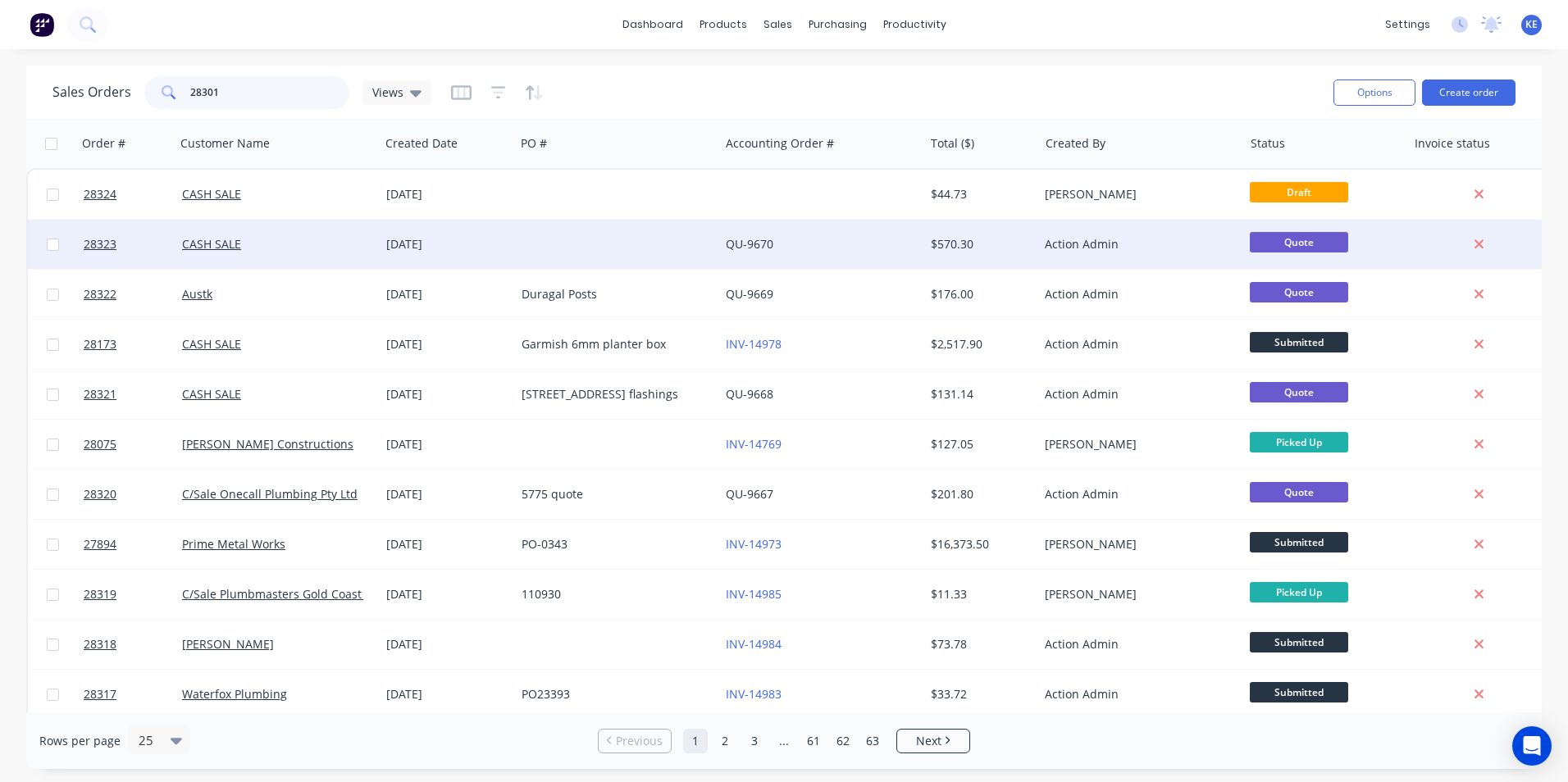
type input "28301"
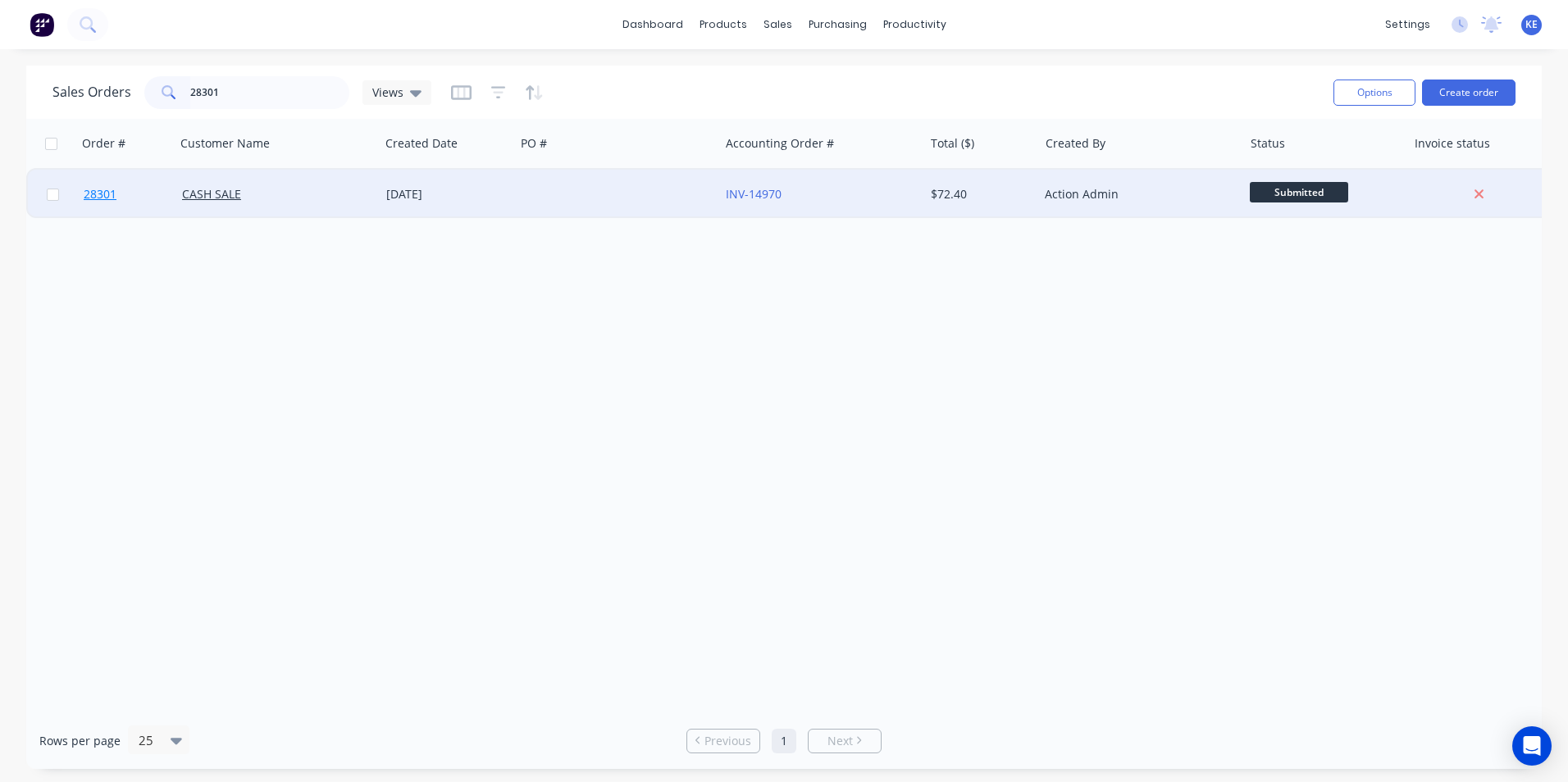
click at [149, 202] on link "28301" at bounding box center [133, 194] width 98 height 49
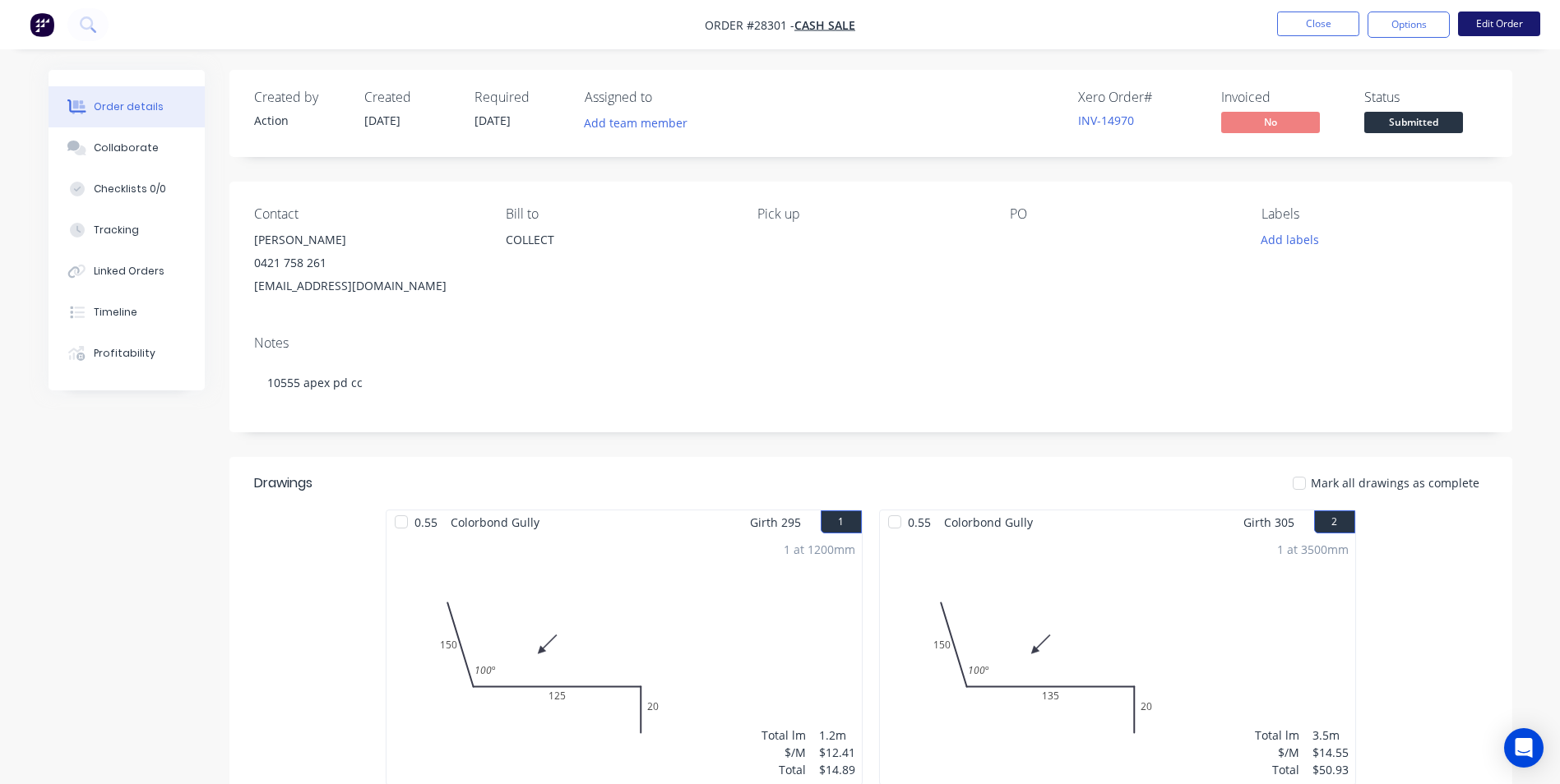
click at [1509, 22] on button "Edit Order" at bounding box center [1499, 24] width 82 height 25
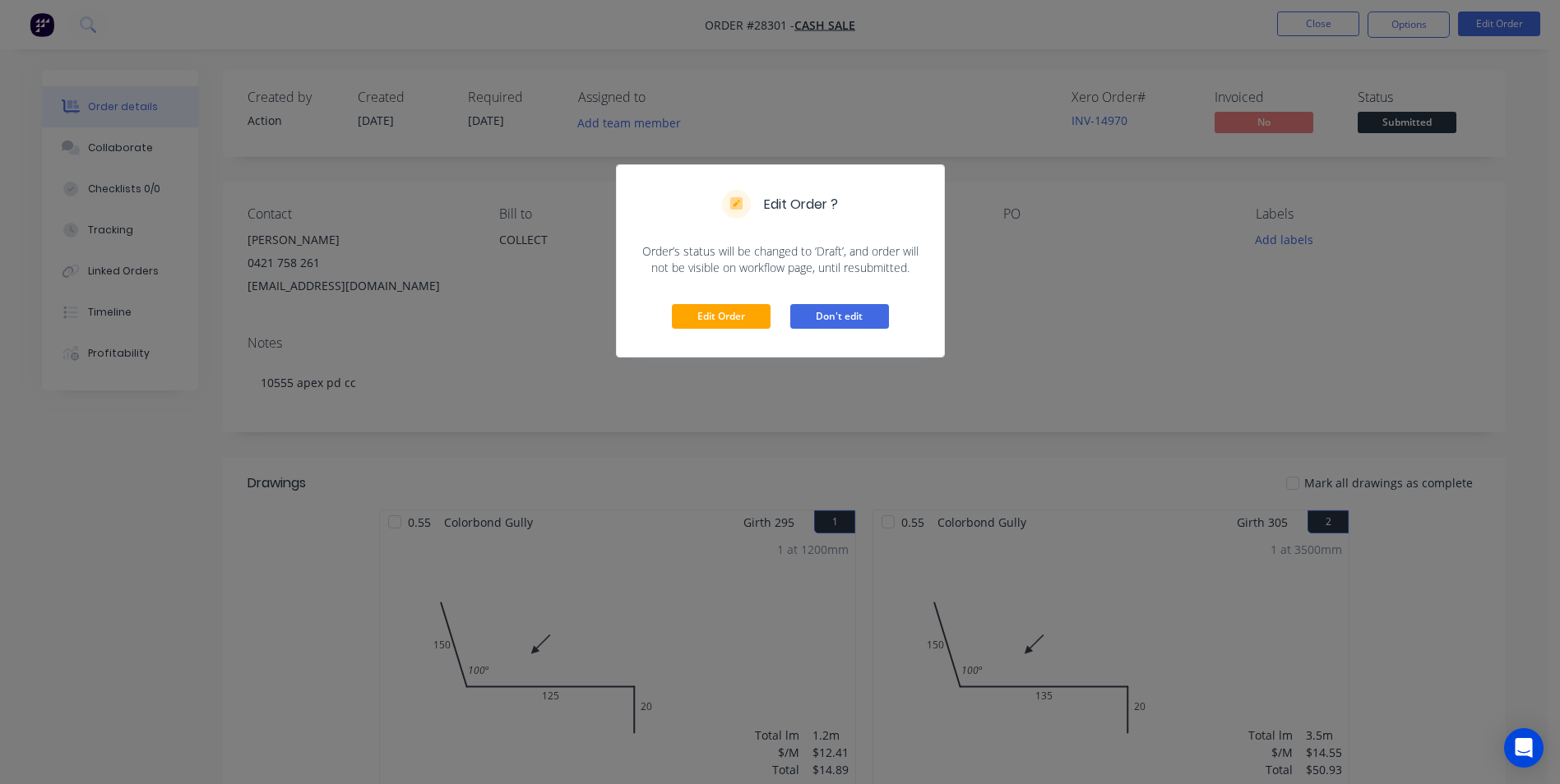
click at [833, 318] on button "Don't edit" at bounding box center [839, 317] width 99 height 25
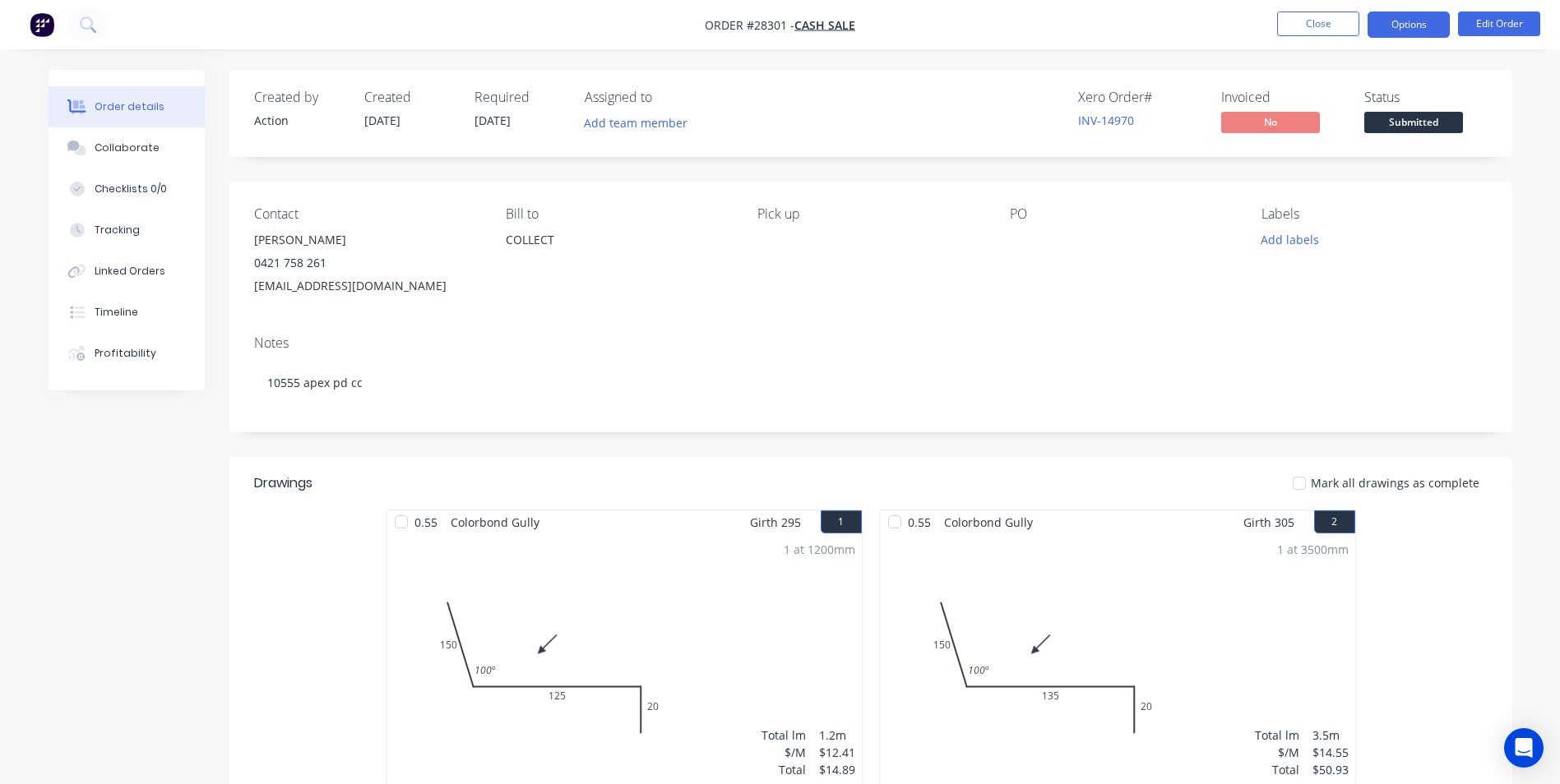
click at [1398, 27] on button "Options" at bounding box center [1408, 24] width 82 height 26
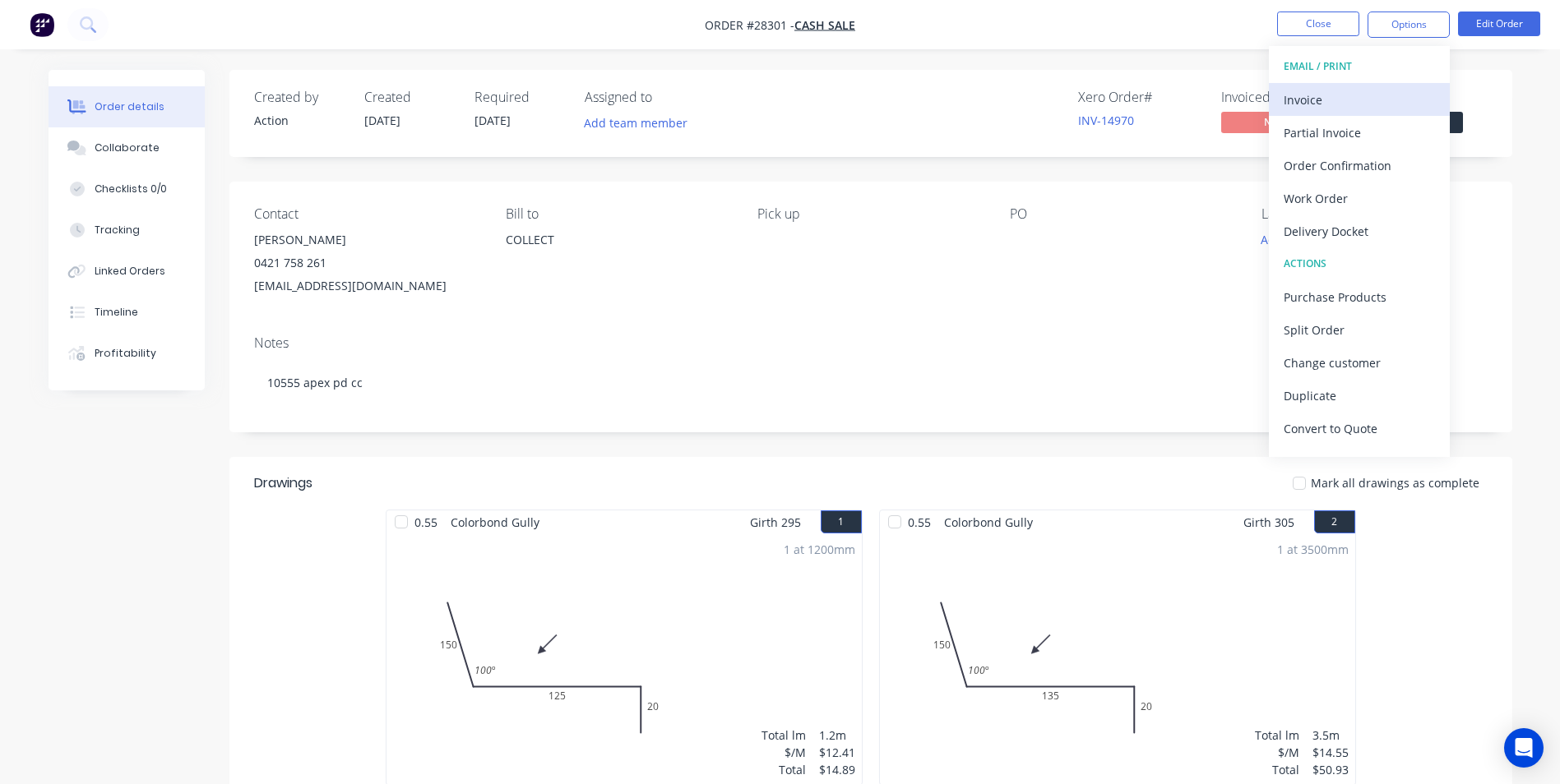
click at [1338, 100] on div "Invoice" at bounding box center [1359, 100] width 151 height 24
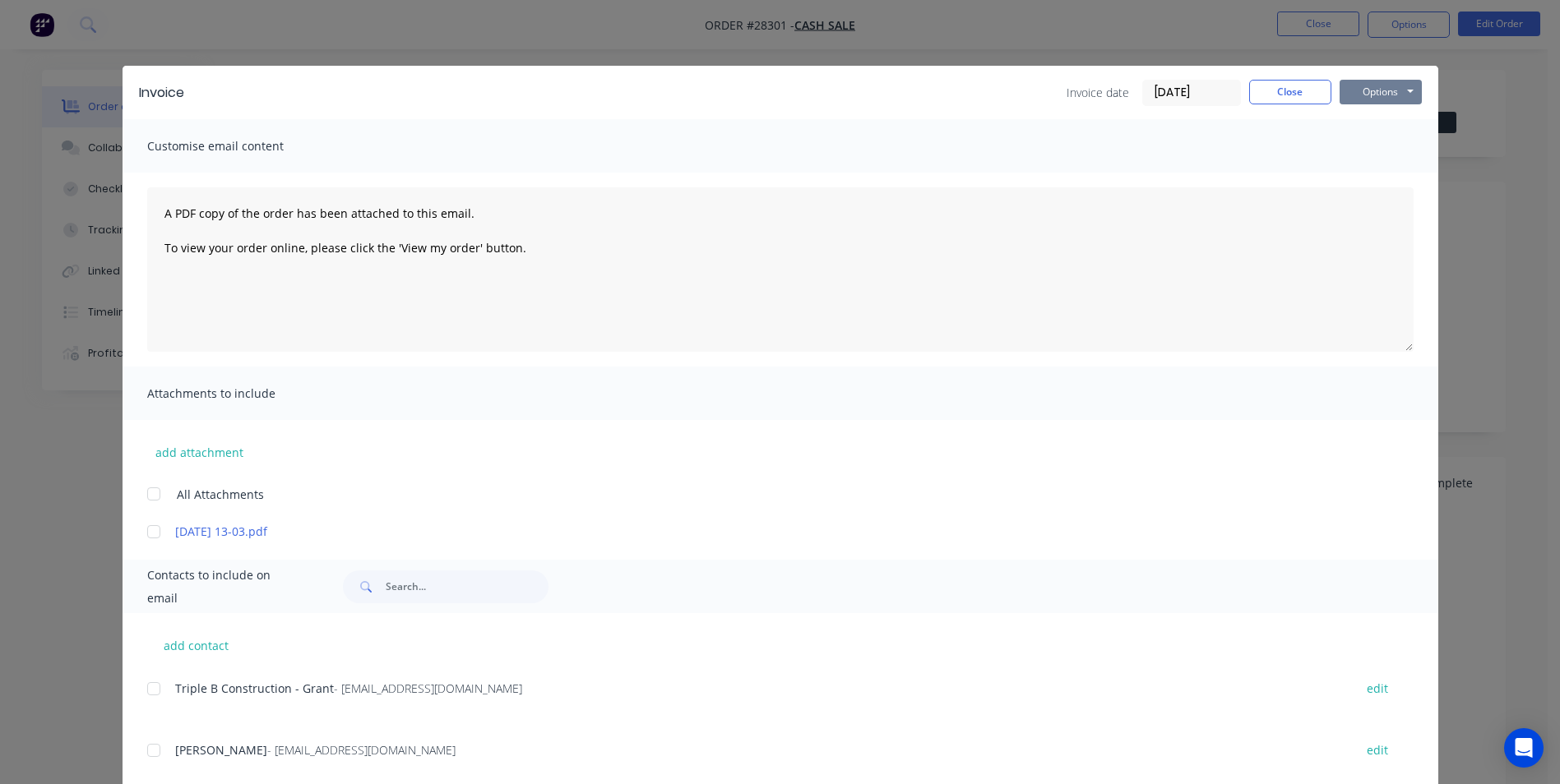
click at [1365, 97] on button "Options" at bounding box center [1380, 92] width 82 height 25
click at [1377, 149] on button "Print" at bounding box center [1392, 148] width 105 height 27
click at [1280, 90] on button "Close" at bounding box center [1290, 92] width 82 height 25
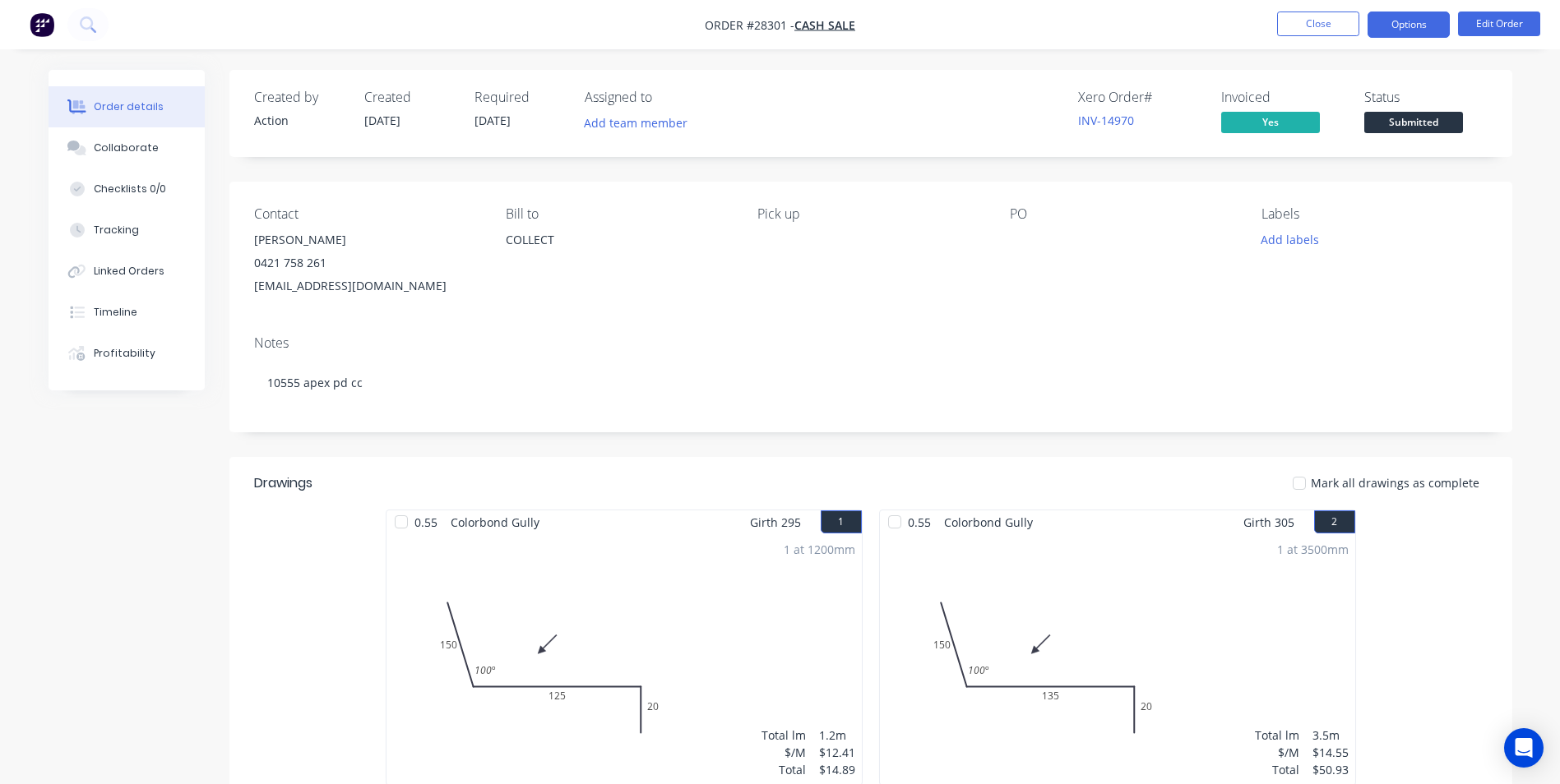
click at [1430, 18] on button "Options" at bounding box center [1408, 24] width 82 height 26
click at [1537, 291] on div "Order details Collaborate Checklists 0/0 Tracking Linked Orders Timeline Profit…" at bounding box center [780, 547] width 1560 height 1095
click at [1321, 22] on button "Close" at bounding box center [1318, 24] width 82 height 25
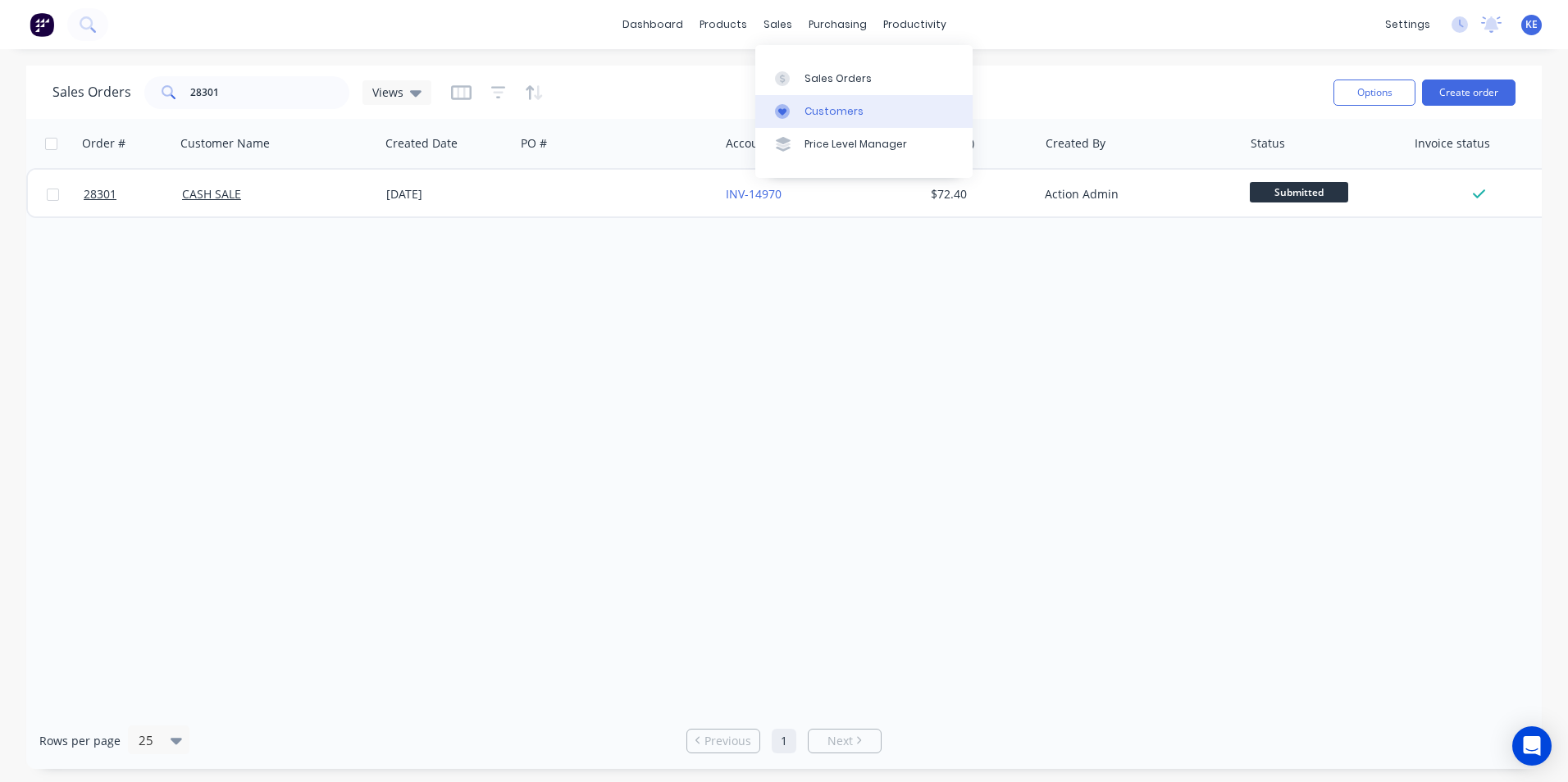
click at [819, 106] on div "Customers" at bounding box center [833, 111] width 59 height 14
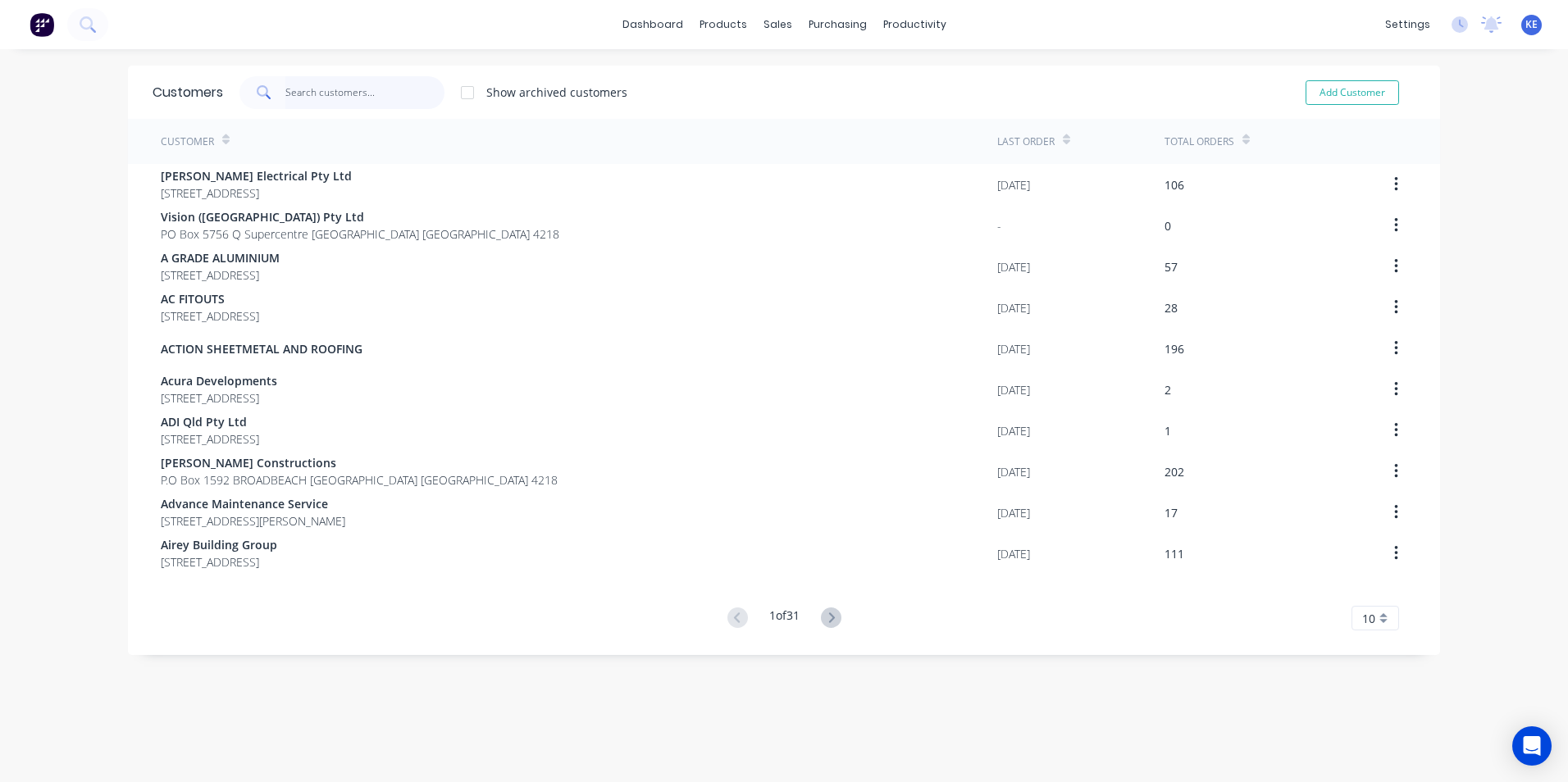
click at [323, 89] on input "text" at bounding box center [365, 93] width 160 height 33
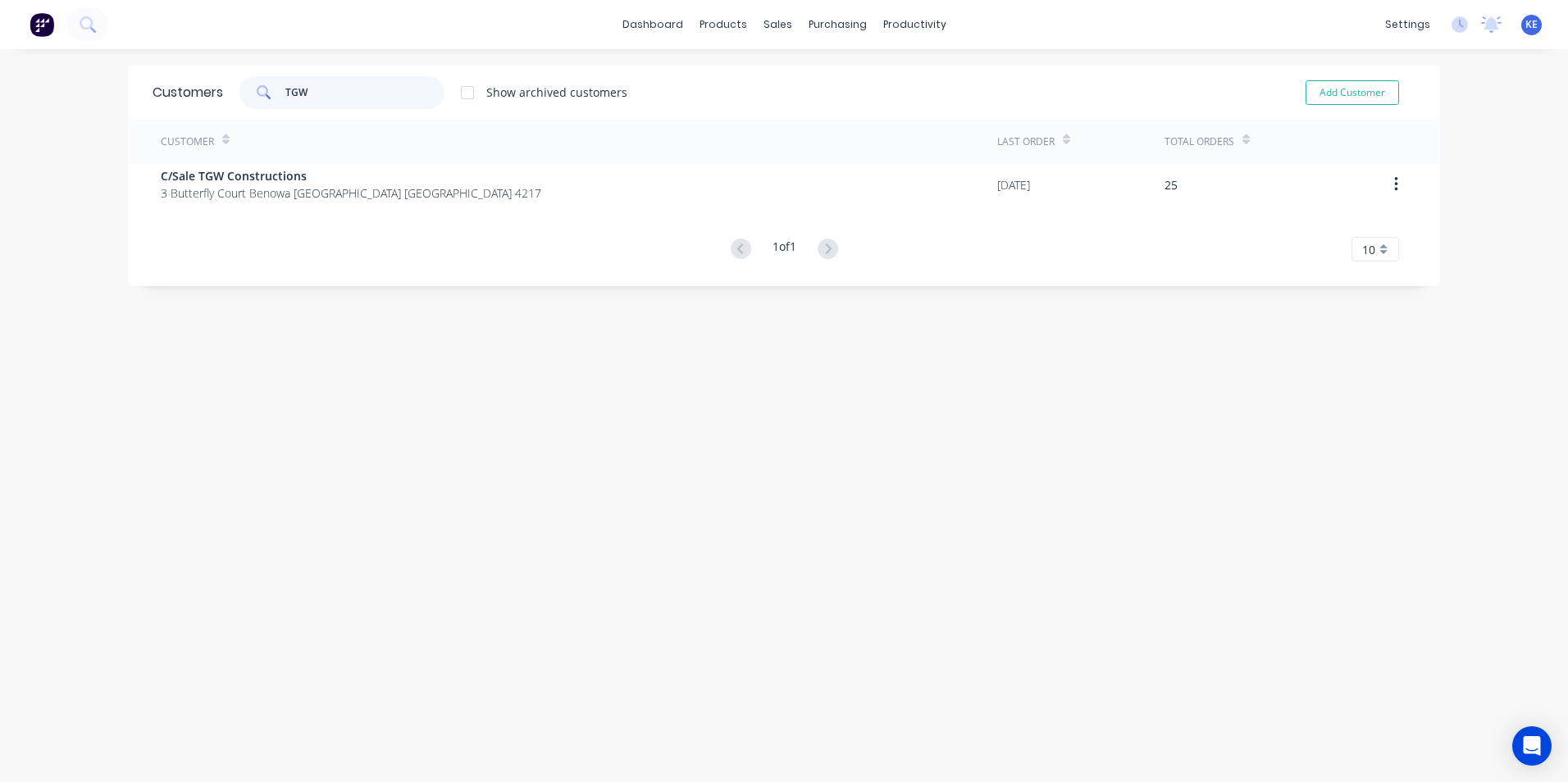
type input "TGW"
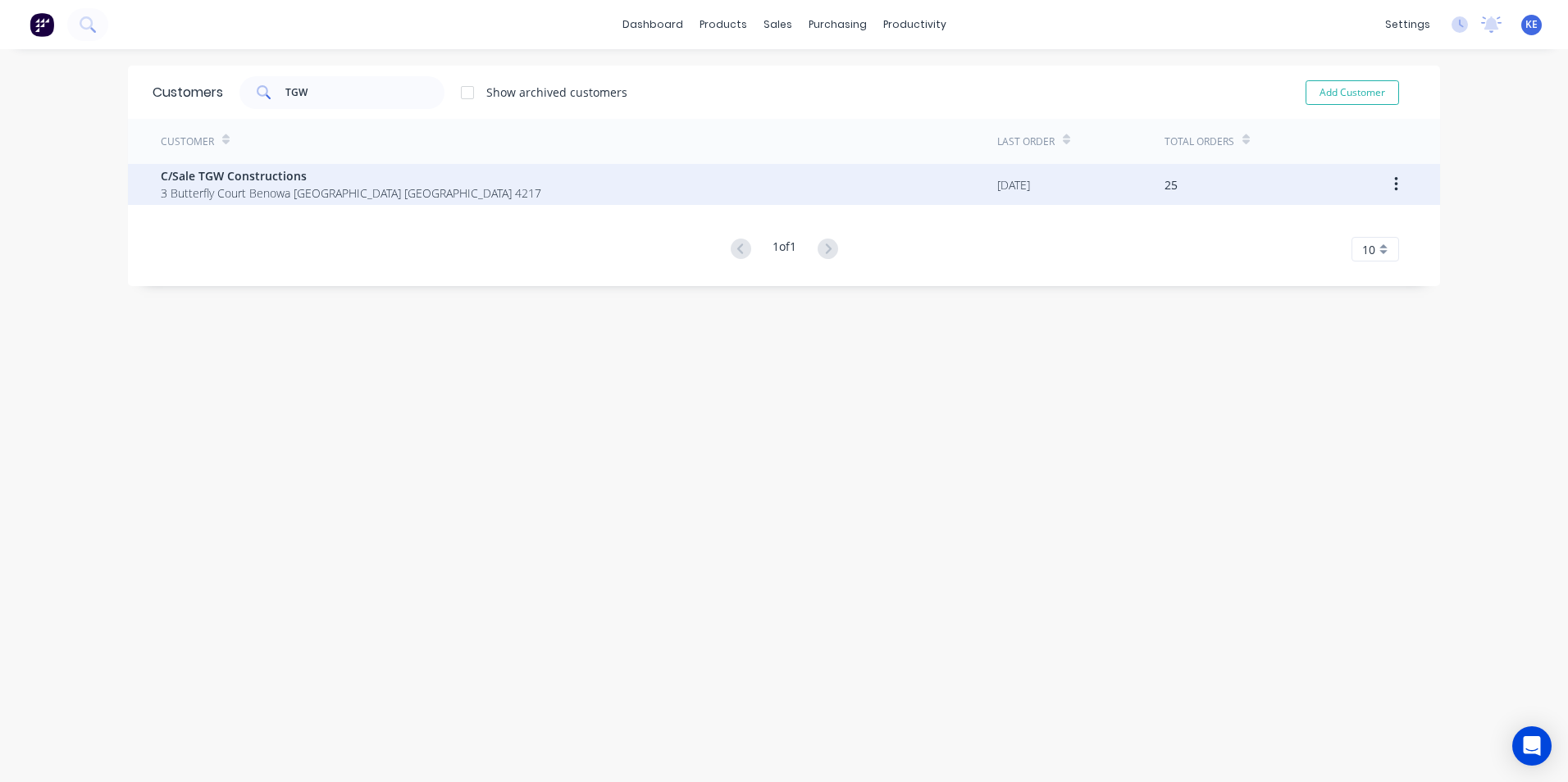
click at [456, 191] on div "C/Sale TGW Constructions [STREET_ADDRESS]" at bounding box center [579, 184] width 836 height 41
